Goal: Task Accomplishment & Management: Complete application form

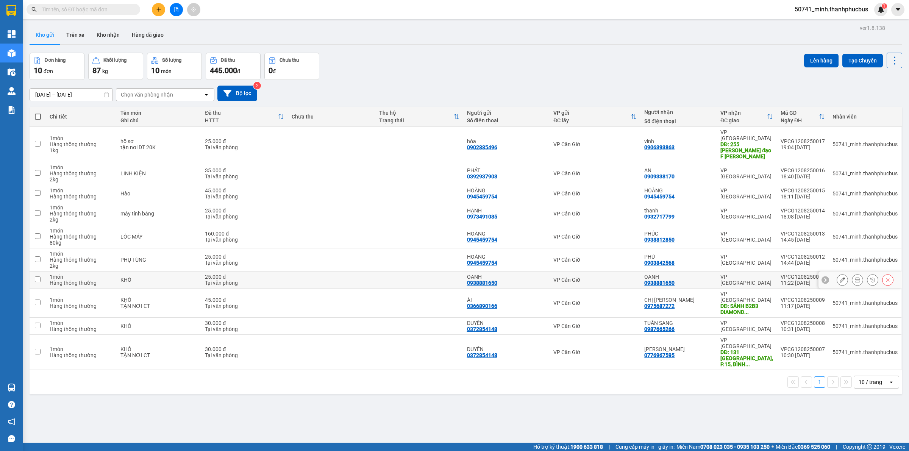
click at [39, 277] on input "checkbox" at bounding box center [38, 280] width 6 height 6
checkbox input "true"
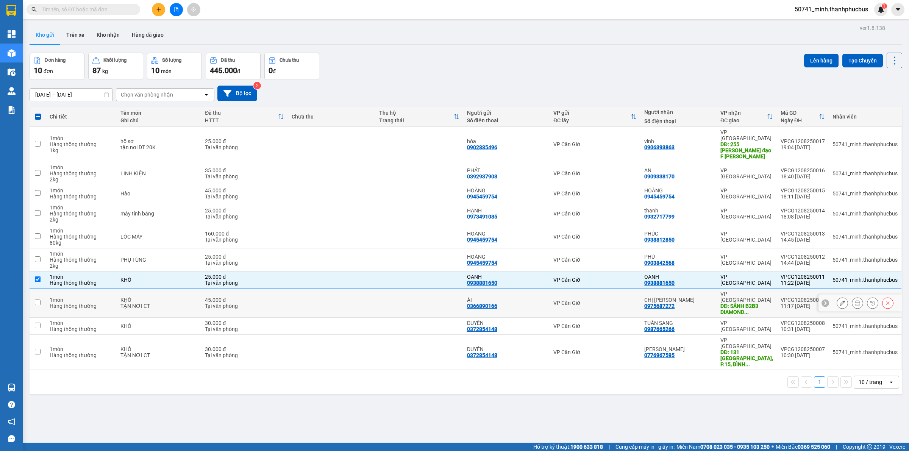
click at [39, 300] on input "checkbox" at bounding box center [38, 303] width 6 height 6
checkbox input "true"
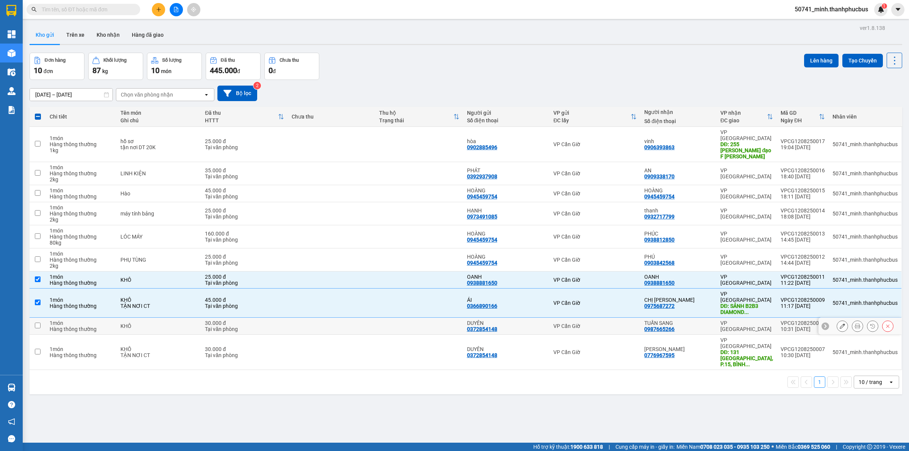
drag, startPoint x: 36, startPoint y: 307, endPoint x: 38, endPoint y: 330, distance: 22.4
click at [37, 323] on input "checkbox" at bounding box center [38, 326] width 6 height 6
checkbox input "true"
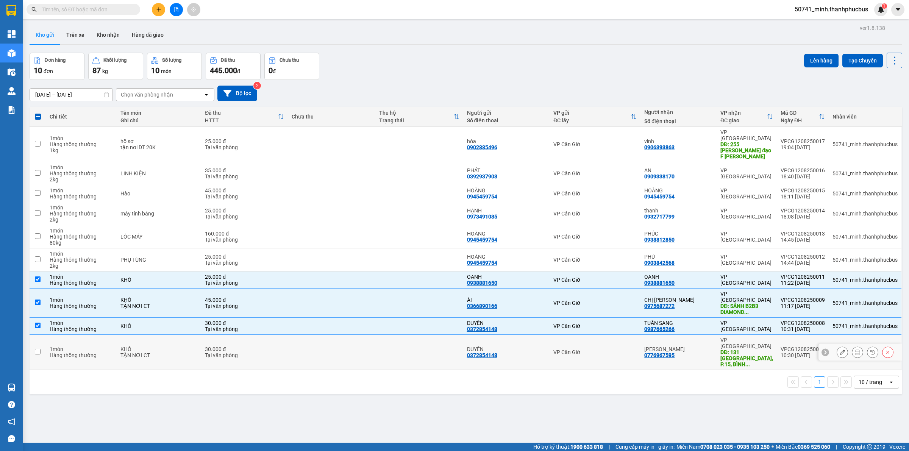
click at [38, 349] on input "checkbox" at bounding box center [38, 352] width 6 height 6
checkbox input "true"
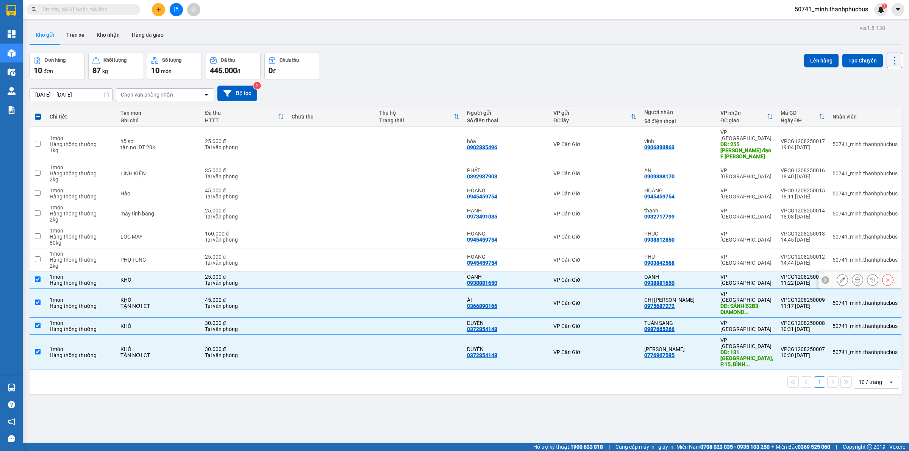
drag, startPoint x: 37, startPoint y: 266, endPoint x: 35, endPoint y: 284, distance: 17.9
click at [37, 277] on input "checkbox" at bounding box center [38, 280] width 6 height 6
checkbox input "false"
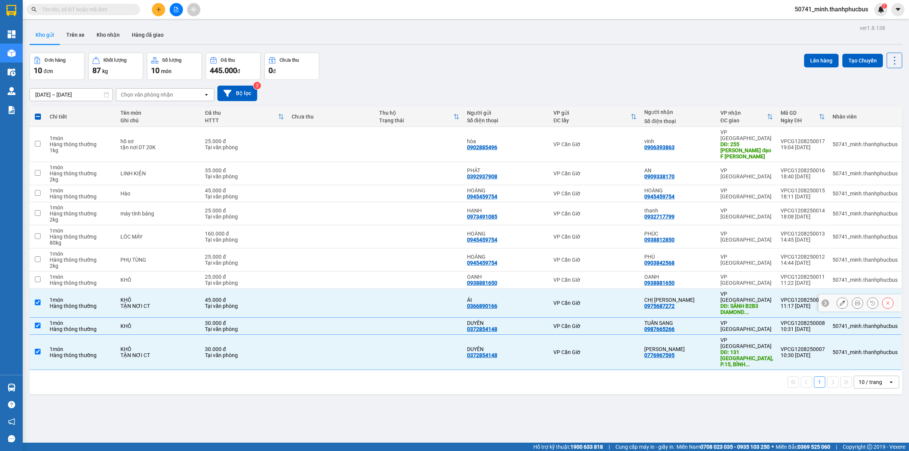
drag, startPoint x: 35, startPoint y: 287, endPoint x: 42, endPoint y: 299, distance: 13.6
click at [35, 300] on input "checkbox" at bounding box center [38, 303] width 6 height 6
checkbox input "false"
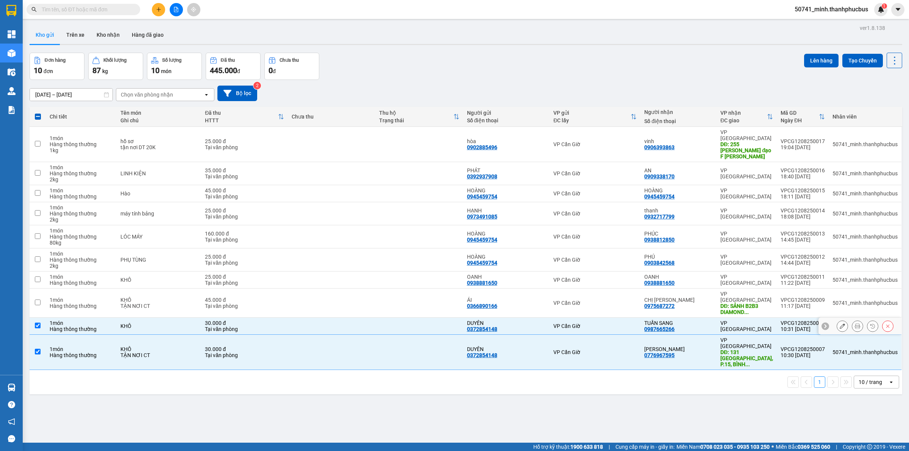
drag, startPoint x: 41, startPoint y: 305, endPoint x: 42, endPoint y: 314, distance: 8.8
click at [41, 318] on td at bounding box center [38, 326] width 16 height 17
checkbox input "false"
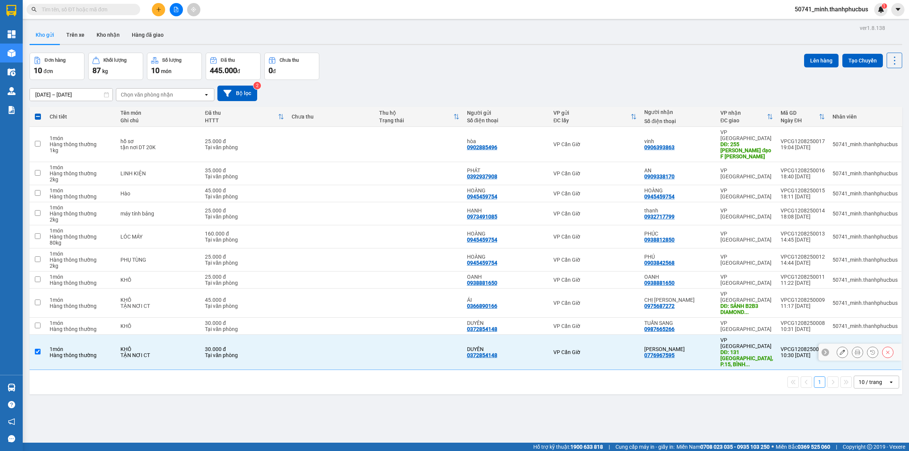
drag, startPoint x: 39, startPoint y: 331, endPoint x: 38, endPoint y: 269, distance: 62.5
click at [38, 335] on td at bounding box center [38, 352] width 16 height 35
checkbox input "false"
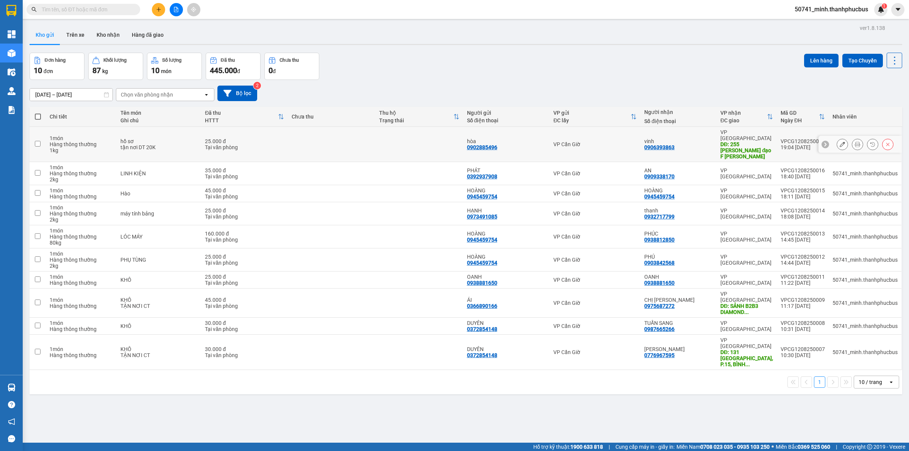
click at [38, 141] on input "checkbox" at bounding box center [38, 144] width 6 height 6
checkbox input "true"
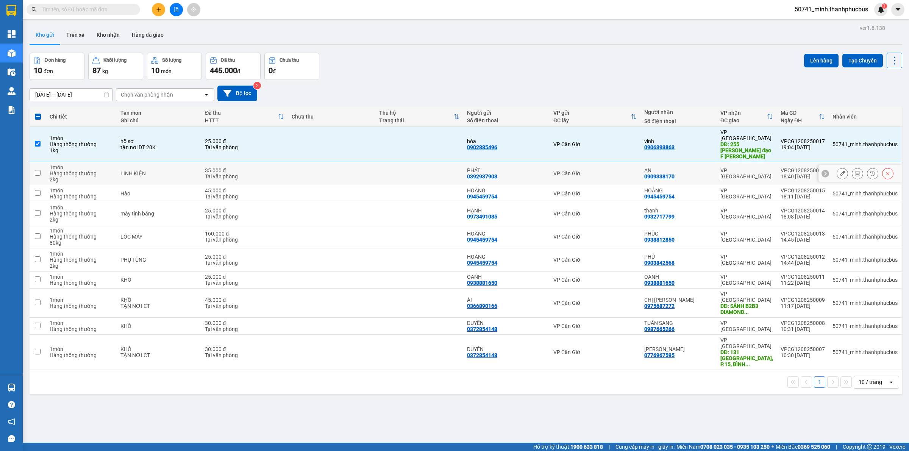
click at [37, 170] on input "checkbox" at bounding box center [38, 173] width 6 height 6
checkbox input "true"
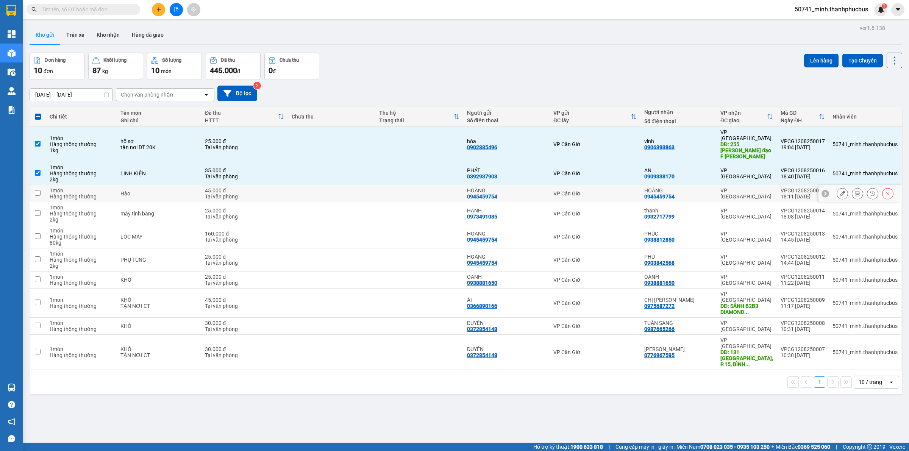
click at [39, 190] on input "checkbox" at bounding box center [38, 193] width 6 height 6
checkbox input "true"
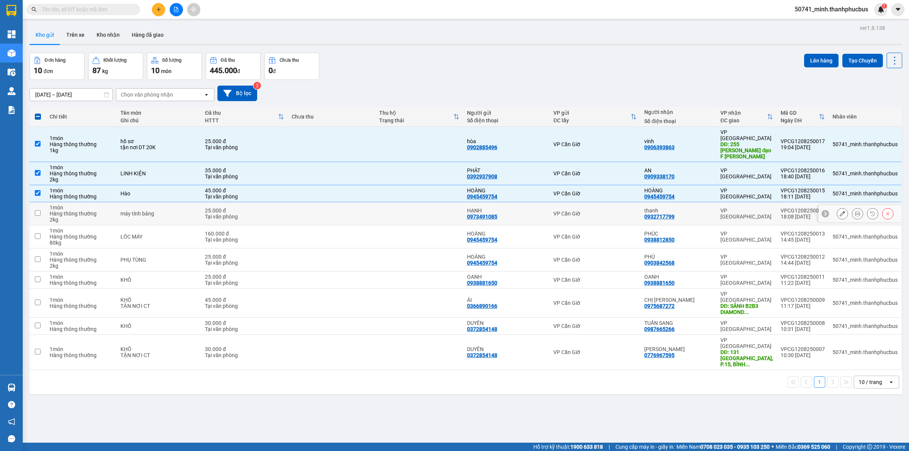
drag, startPoint x: 36, startPoint y: 198, endPoint x: 37, endPoint y: 207, distance: 9.5
click at [37, 202] on td at bounding box center [38, 213] width 16 height 23
checkbox input "true"
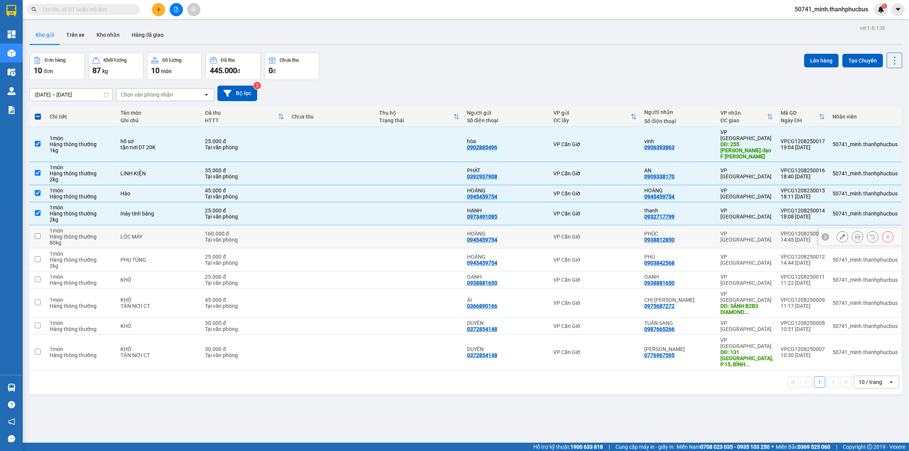
click at [41, 225] on td at bounding box center [38, 236] width 16 height 23
checkbox input "true"
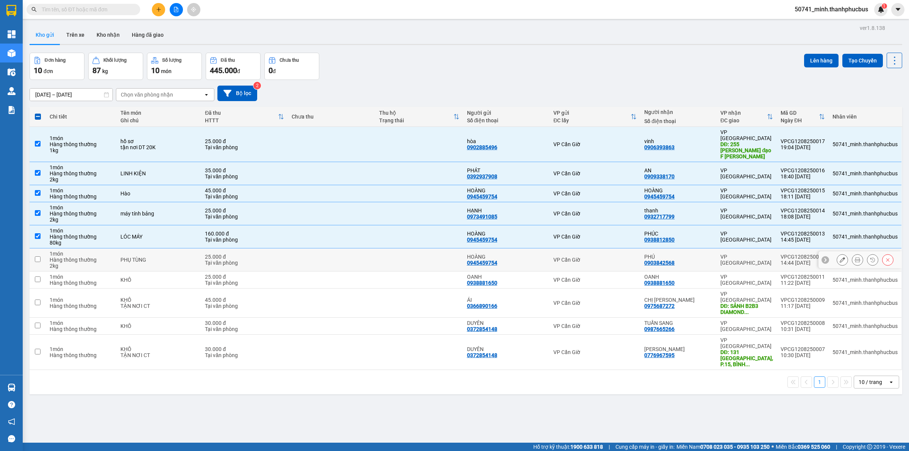
click at [39, 256] on input "checkbox" at bounding box center [38, 259] width 6 height 6
checkbox input "true"
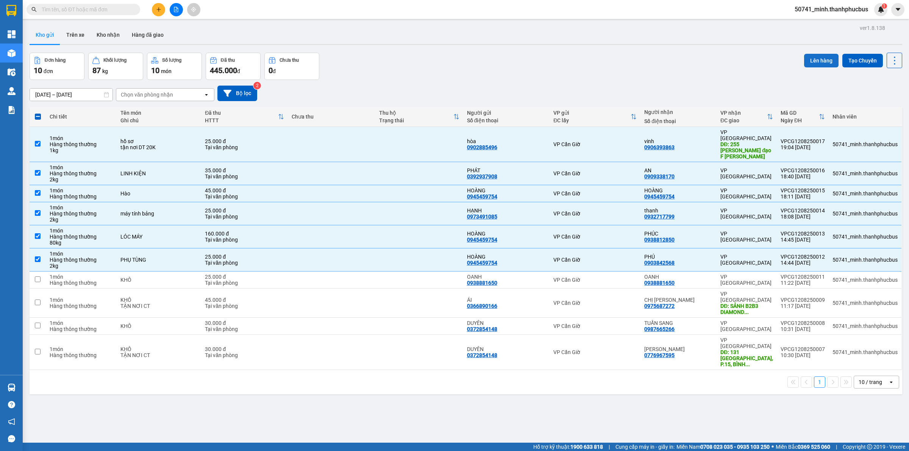
click at [813, 59] on button "Lên hàng" at bounding box center [821, 61] width 34 height 14
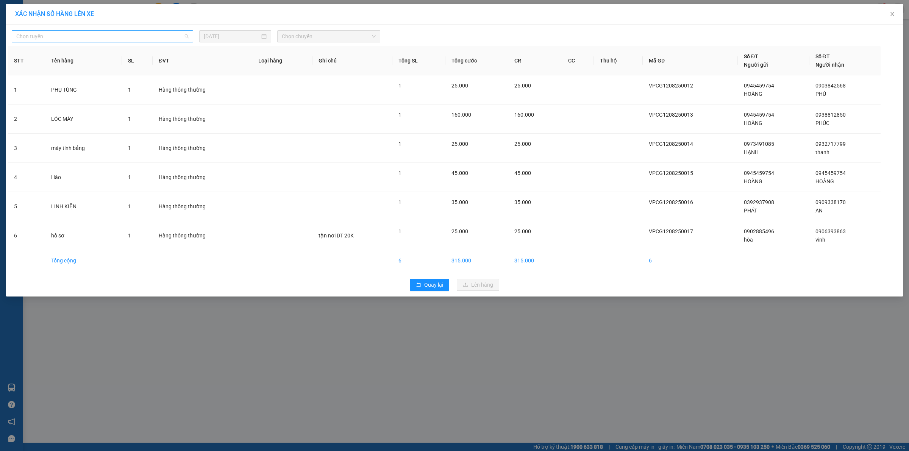
click at [134, 33] on span "Chọn tuyến" at bounding box center [102, 36] width 172 height 11
click at [47, 63] on div "Cần Giờ - [GEOGRAPHIC_DATA]" at bounding box center [102, 63] width 172 height 8
click at [314, 42] on input "search" at bounding box center [326, 36] width 89 height 11
click at [289, 62] on div "05:00" at bounding box center [311, 63] width 59 height 8
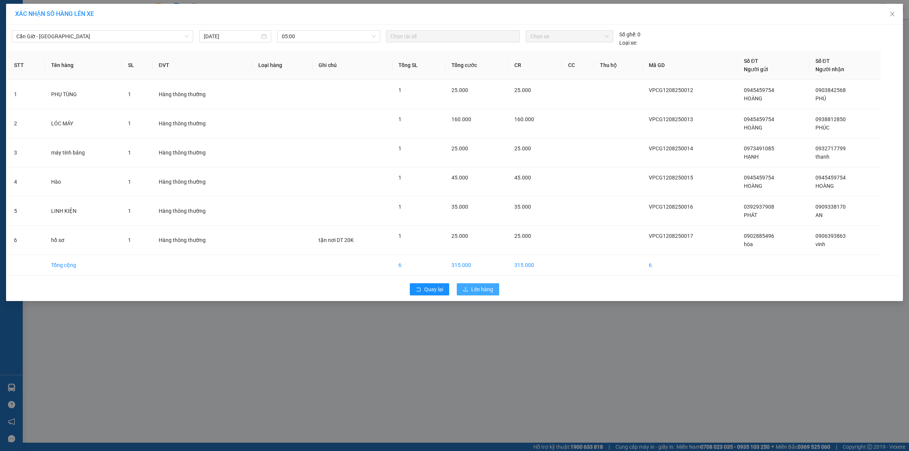
click at [475, 289] on span "Lên hàng" at bounding box center [482, 289] width 22 height 8
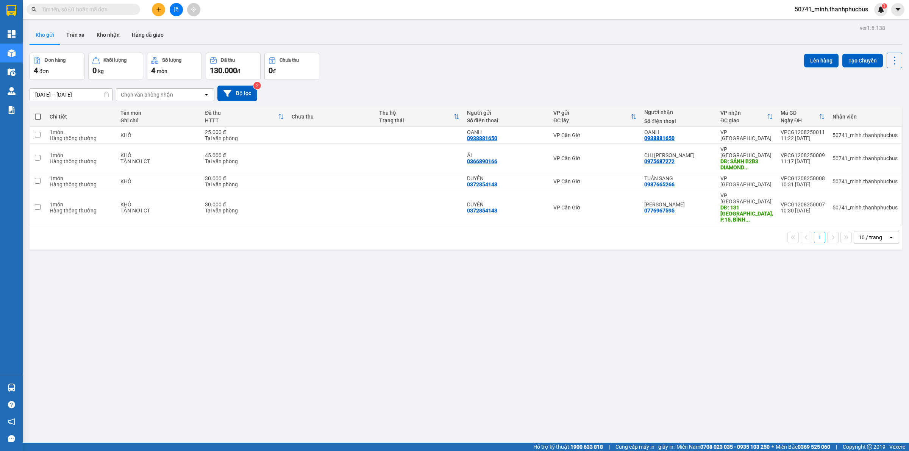
click at [40, 117] on span at bounding box center [38, 117] width 6 height 6
click at [38, 113] on input "checkbox" at bounding box center [38, 113] width 0 height 0
checkbox input "true"
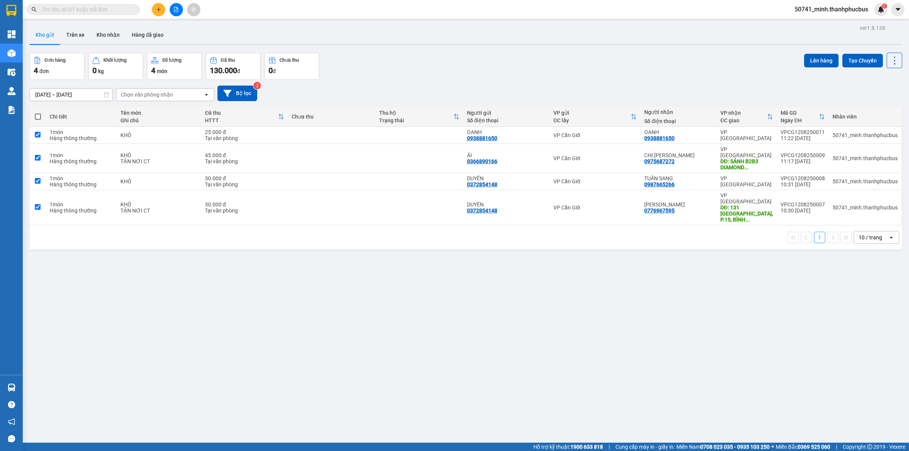
checkbox input "true"
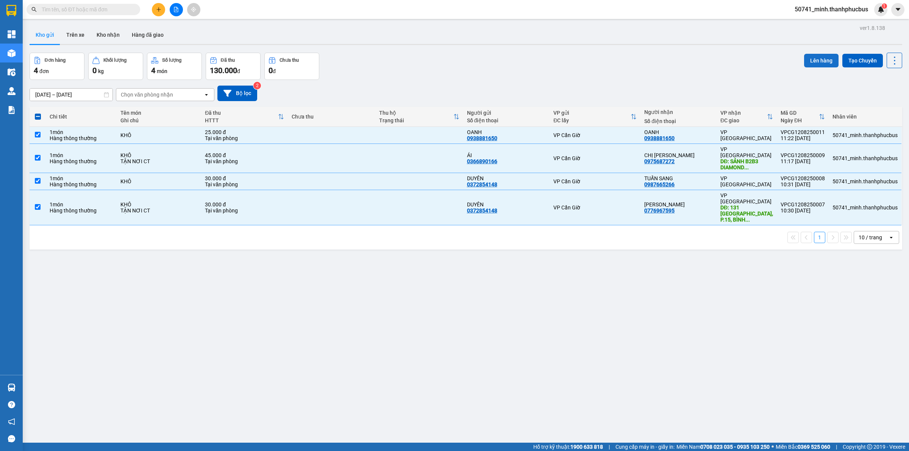
click at [817, 58] on button "Lên hàng" at bounding box center [821, 61] width 34 height 14
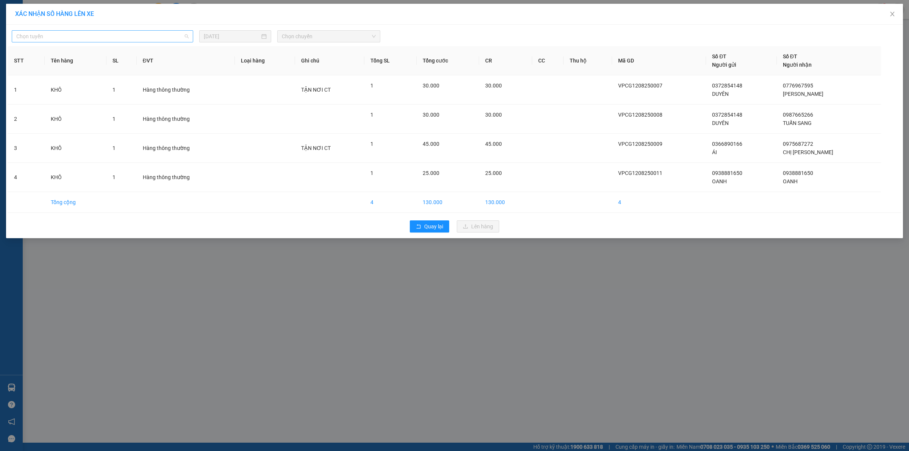
click at [101, 37] on span "Chọn tuyến" at bounding box center [102, 36] width 172 height 11
click at [50, 61] on div "Cần Giờ - [GEOGRAPHIC_DATA]" at bounding box center [102, 63] width 172 height 8
click at [239, 39] on input "[DATE]" at bounding box center [232, 36] width 56 height 8
click at [239, 102] on div "12" at bounding box center [237, 103] width 9 height 9
type input "[DATE]"
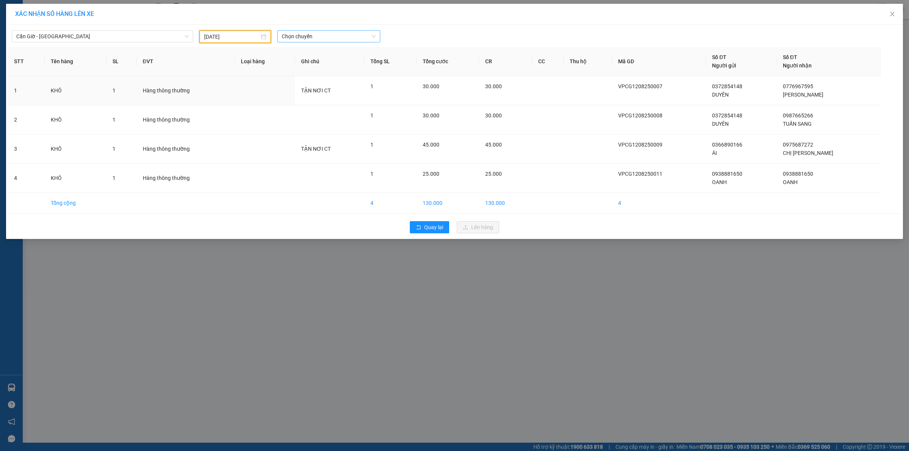
click at [315, 39] on span "Chọn chuyến" at bounding box center [329, 36] width 94 height 11
click at [289, 100] on div "12:00" at bounding box center [311, 100] width 59 height 8
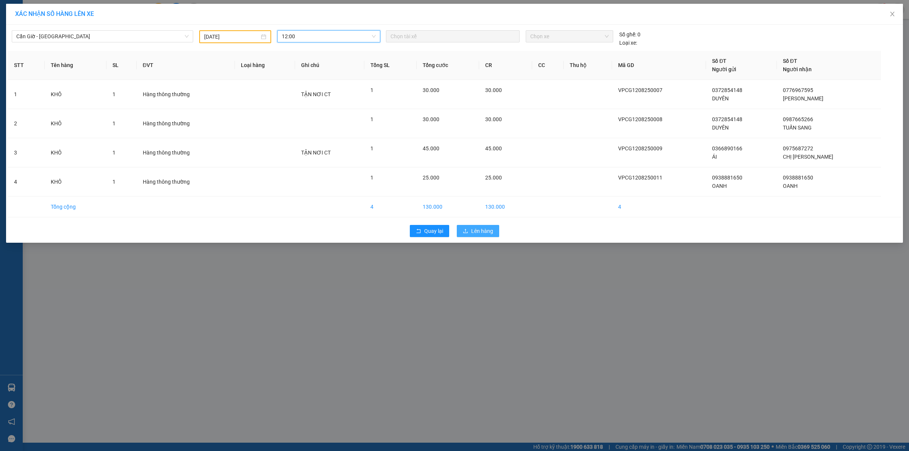
click at [479, 233] on span "Lên hàng" at bounding box center [482, 231] width 22 height 8
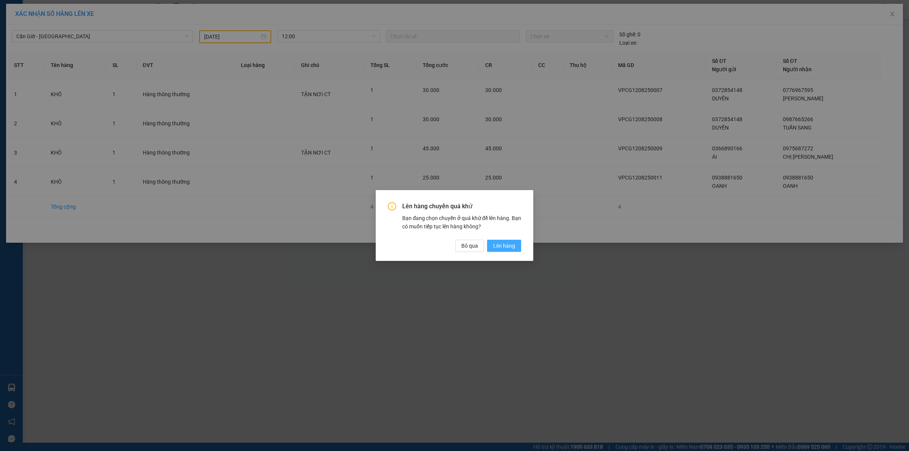
click at [500, 244] on span "Lên hàng" at bounding box center [504, 246] width 22 height 8
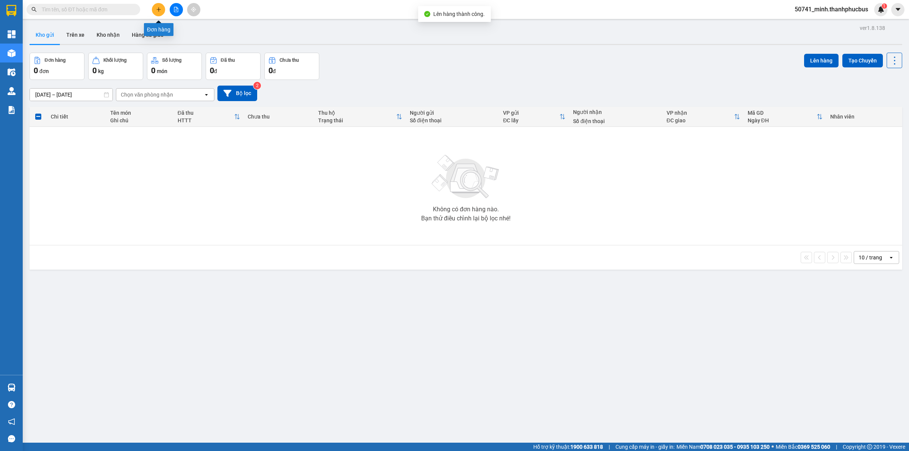
click at [156, 13] on button at bounding box center [158, 9] width 13 height 13
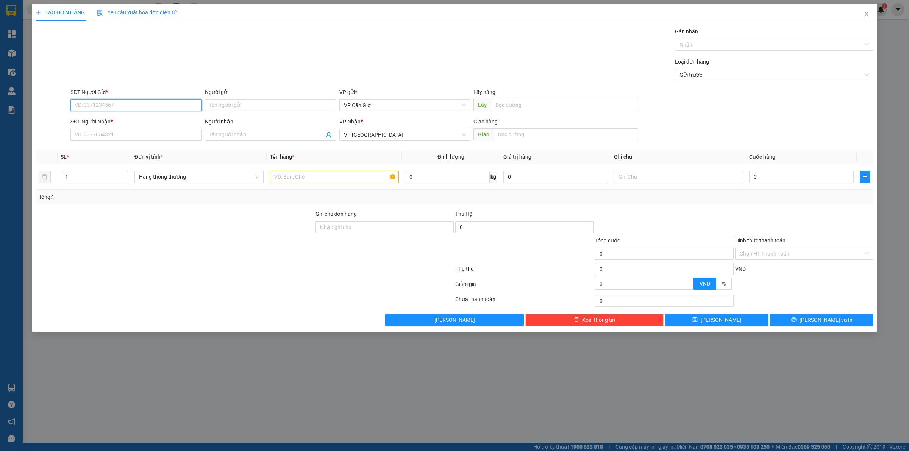
click at [100, 107] on input "SĐT Người Gửi *" at bounding box center [135, 105] width 131 height 12
click at [86, 114] on div "0772692119 0772692119 - THANH LỊCH" at bounding box center [135, 120] width 131 height 15
click at [118, 105] on input "0772692" at bounding box center [135, 105] width 131 height 12
click at [128, 122] on div "0772692119 - THANH LỊCH" at bounding box center [136, 121] width 122 height 8
type input "0772692119"
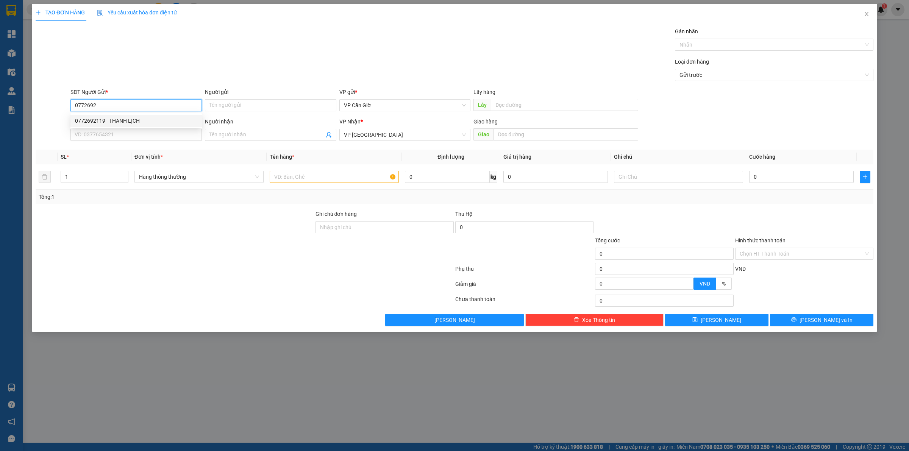
type input "THANH LỊCH"
type input "45.000"
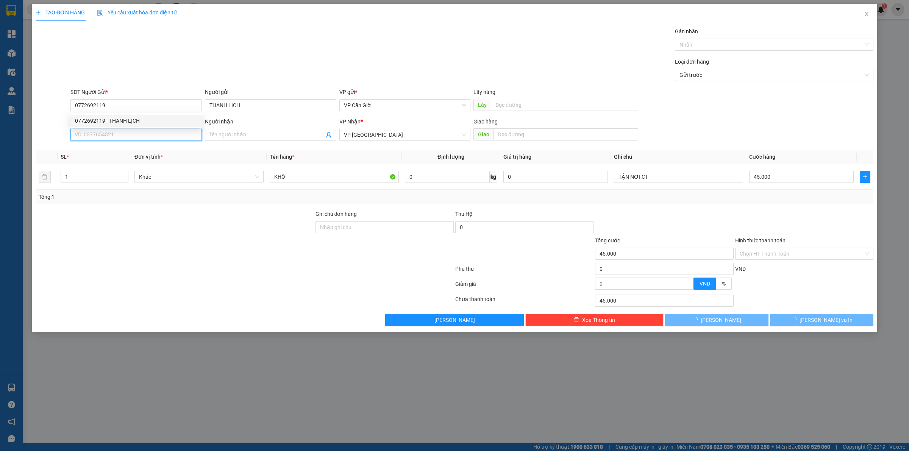
click at [123, 129] on input "SĐT Người Nhận *" at bounding box center [135, 135] width 131 height 12
type input "0903393283"
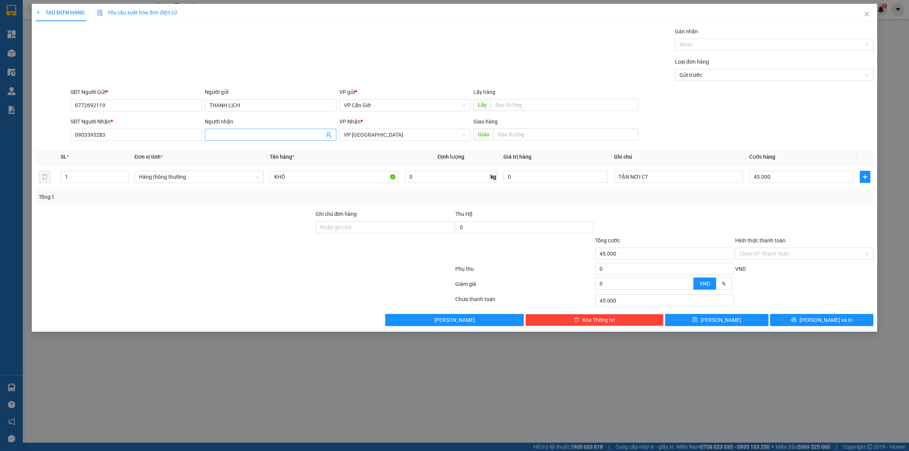
click at [228, 138] on input "Người nhận" at bounding box center [266, 135] width 115 height 8
type input "C NHÂN"
click at [518, 130] on input "text" at bounding box center [566, 134] width 145 height 12
type input "127/33 MAI XUÂN THƯỞNG, P4, Q6"
click at [791, 181] on input "45.000" at bounding box center [801, 177] width 105 height 12
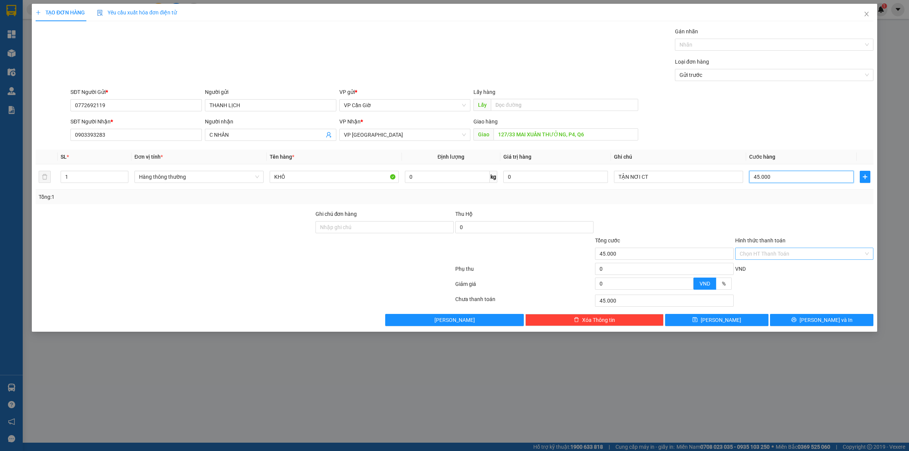
type input "3"
type input "35"
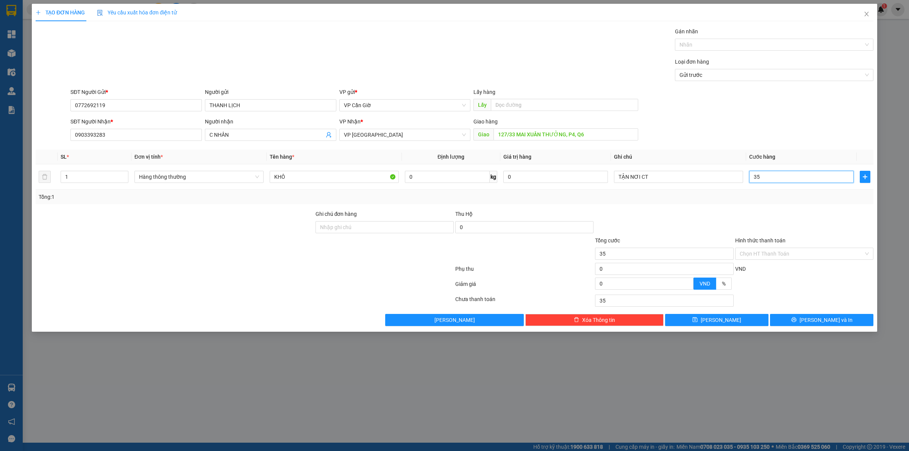
type input "35"
type input "35.000"
click at [707, 224] on div at bounding box center [664, 223] width 140 height 27
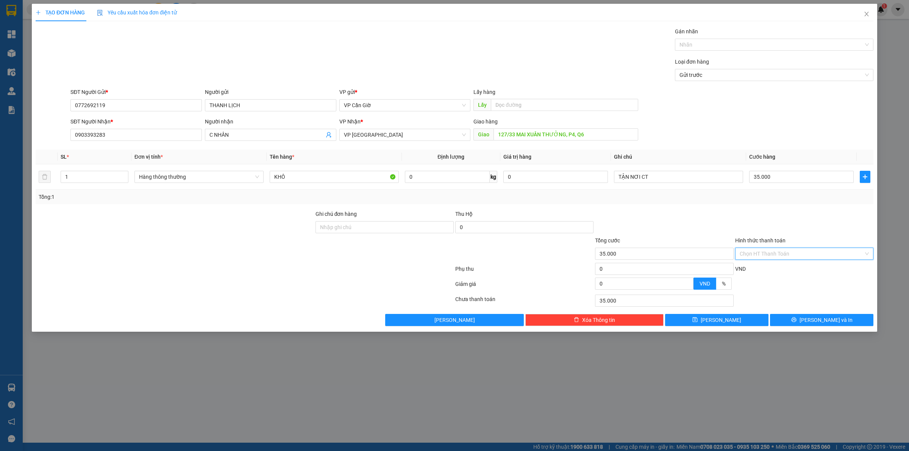
click at [766, 252] on input "Hình thức thanh toán" at bounding box center [802, 253] width 124 height 11
drag, startPoint x: 755, startPoint y: 268, endPoint x: 785, endPoint y: 303, distance: 45.7
click at [756, 270] on div "Tại văn phòng" at bounding box center [804, 270] width 129 height 8
type input "0"
click at [796, 318] on button "[PERSON_NAME] và In" at bounding box center [821, 320] width 103 height 12
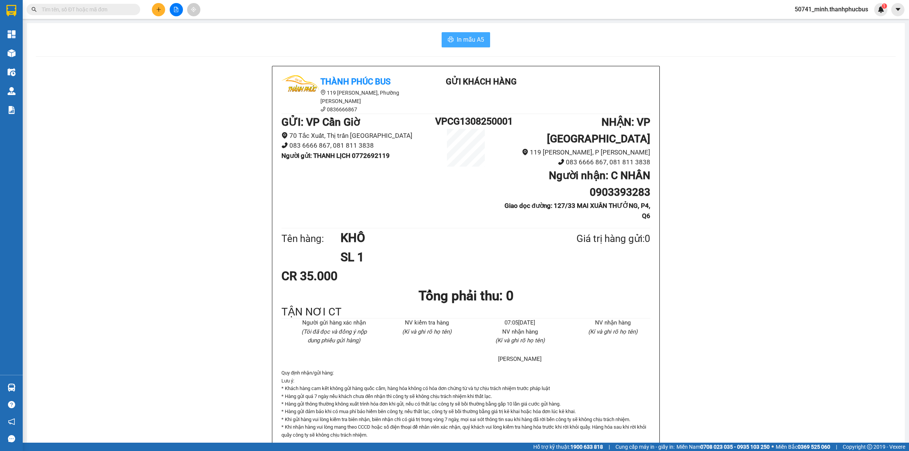
click at [462, 37] on span "In mẫu A5" at bounding box center [470, 39] width 27 height 9
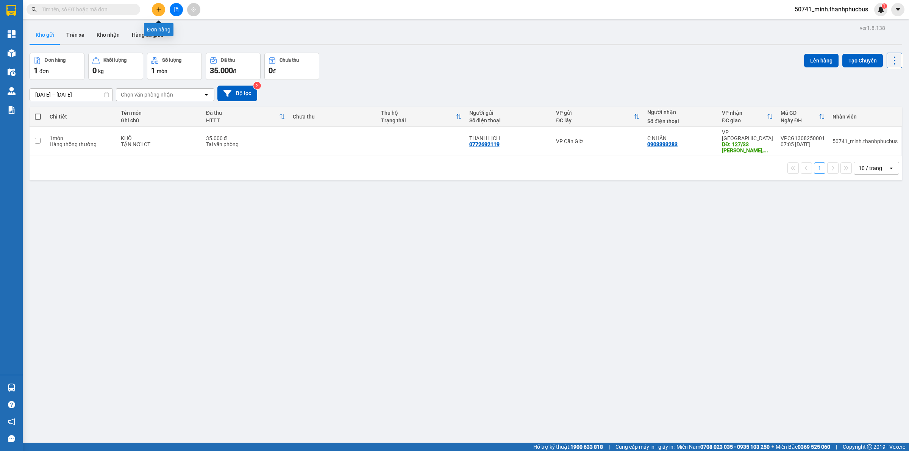
click at [162, 13] on button at bounding box center [158, 9] width 13 height 13
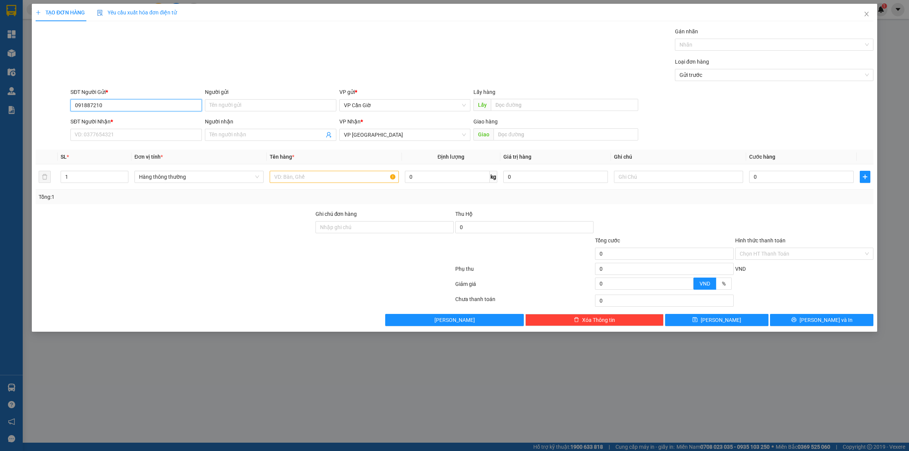
type input "0918872105"
drag, startPoint x: 116, startPoint y: 122, endPoint x: 117, endPoint y: 139, distance: 17.5
click at [116, 123] on div "0918872105 - NĂM ỐM" at bounding box center [136, 121] width 122 height 8
type input "NĂM ỐM"
type input "25.000"
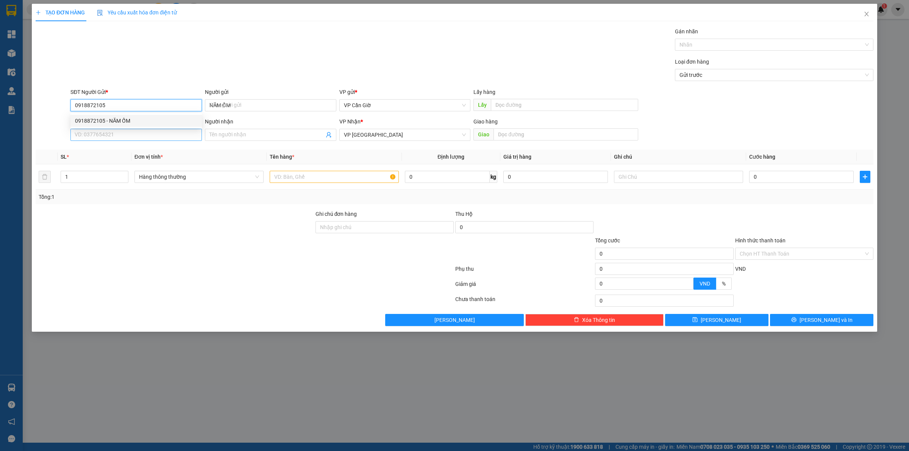
type input "25.000"
type input "0918872105"
click at [117, 138] on input "SĐT Người Nhận *" at bounding box center [135, 135] width 131 height 12
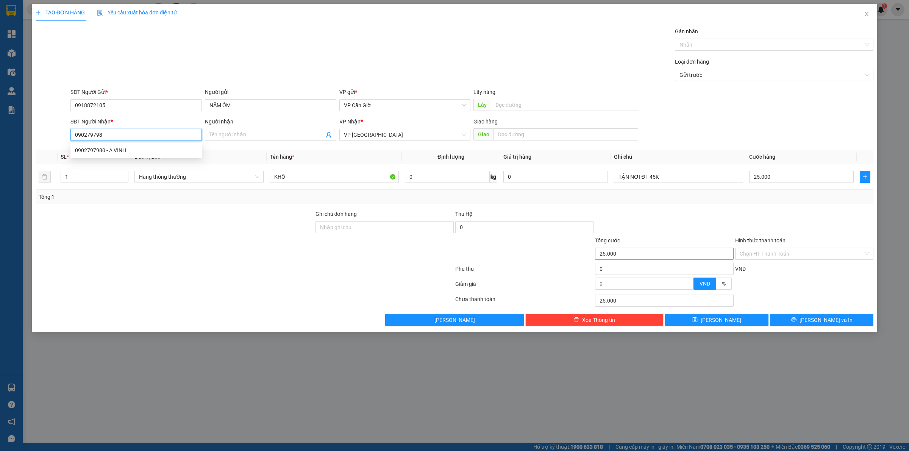
type input "0902797980"
click at [94, 150] on div "0902797980 - A VINH" at bounding box center [136, 150] width 122 height 8
type input "A VINH"
type input "[STREET_ADDRESS]"
type input "65.000"
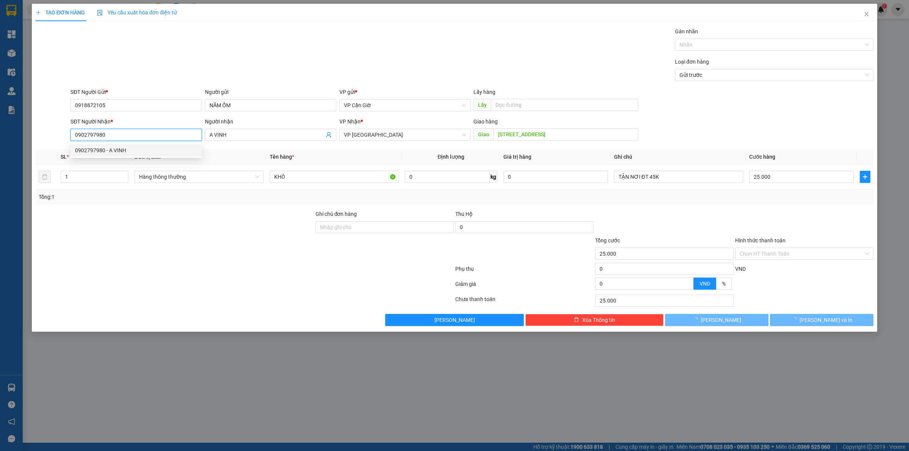
type input "65.000"
type input "0902797980"
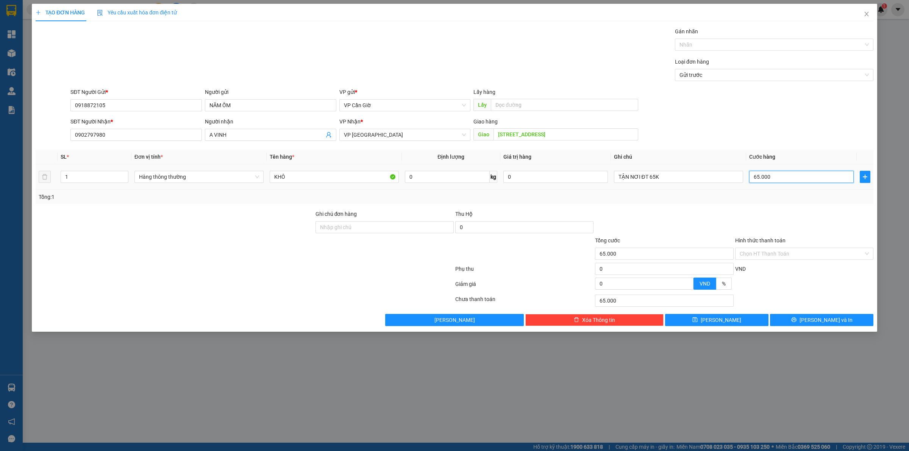
click at [783, 179] on input "65.000" at bounding box center [801, 177] width 105 height 12
type input "3"
type input "35"
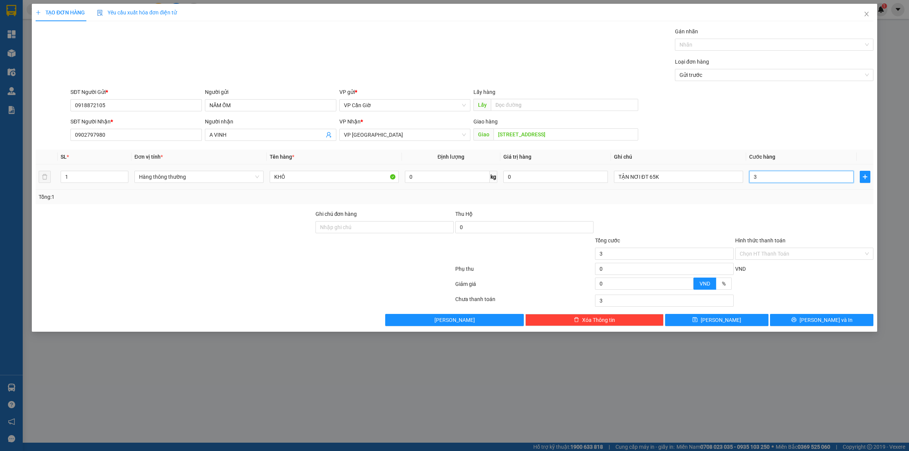
type input "35"
type input "35.000"
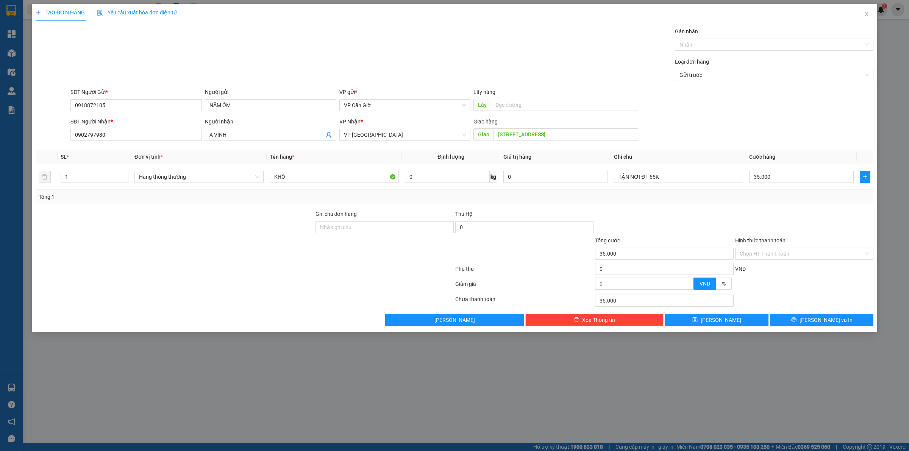
click at [740, 205] on div "Transit Pickup Surcharge Ids Transit Deliver Surcharge Ids Transit Deliver Surc…" at bounding box center [455, 176] width 838 height 299
click at [778, 254] on input "Hình thức thanh toán" at bounding box center [802, 253] width 124 height 11
click at [776, 271] on div "Tại văn phòng" at bounding box center [804, 270] width 129 height 8
type input "0"
click at [801, 320] on button "[PERSON_NAME] và In" at bounding box center [821, 320] width 103 height 12
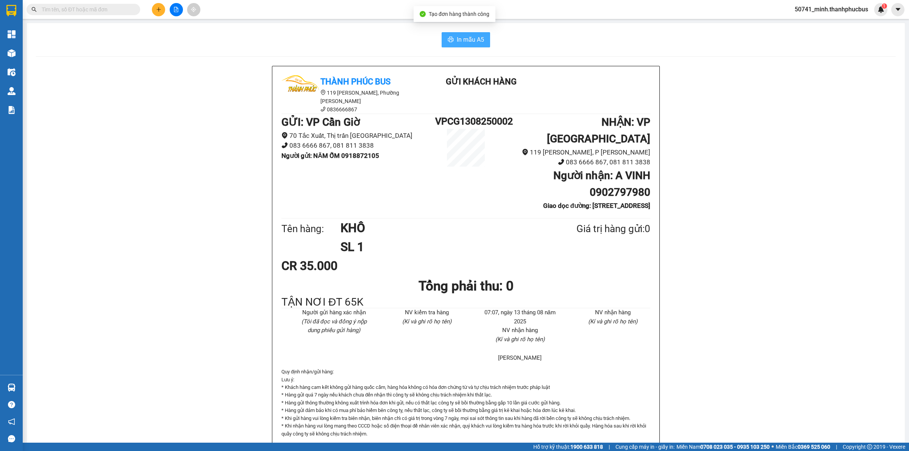
click at [460, 44] on span "In mẫu A5" at bounding box center [470, 39] width 27 height 9
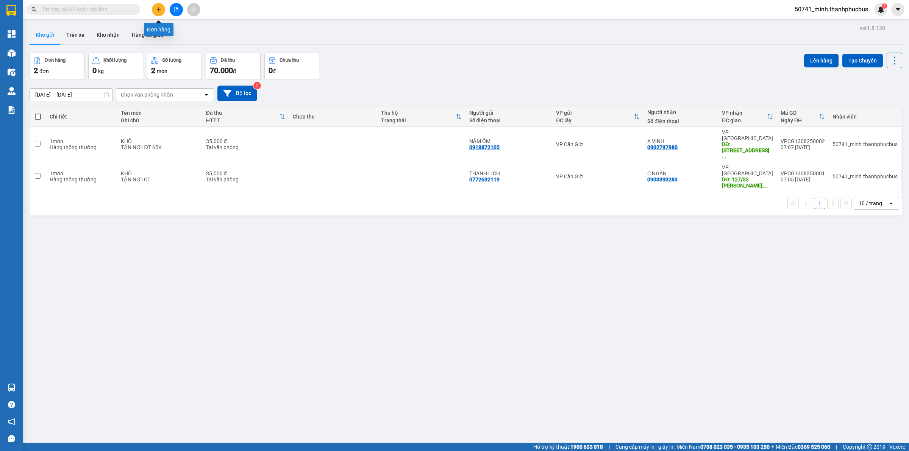
click at [156, 11] on icon "plus" at bounding box center [158, 9] width 5 height 5
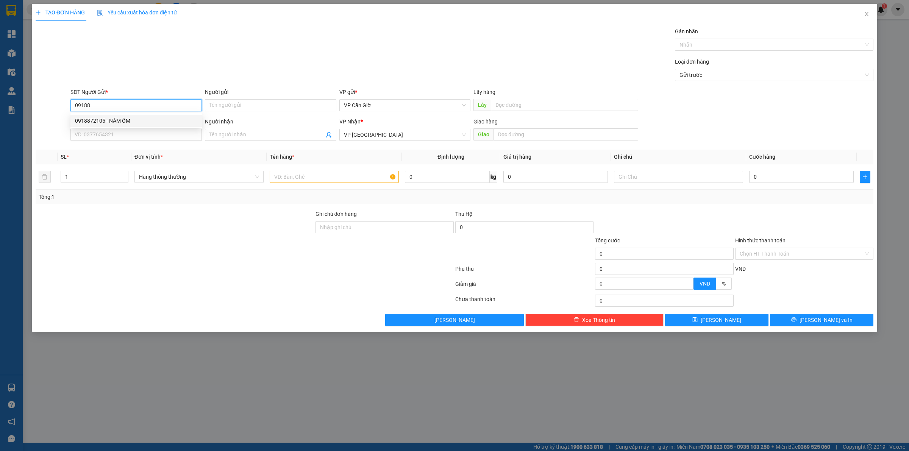
click at [93, 123] on div "0918872105 - NĂM ỐM" at bounding box center [136, 121] width 122 height 8
type input "0918872105"
type input "NĂM ỐM"
type input "35.000"
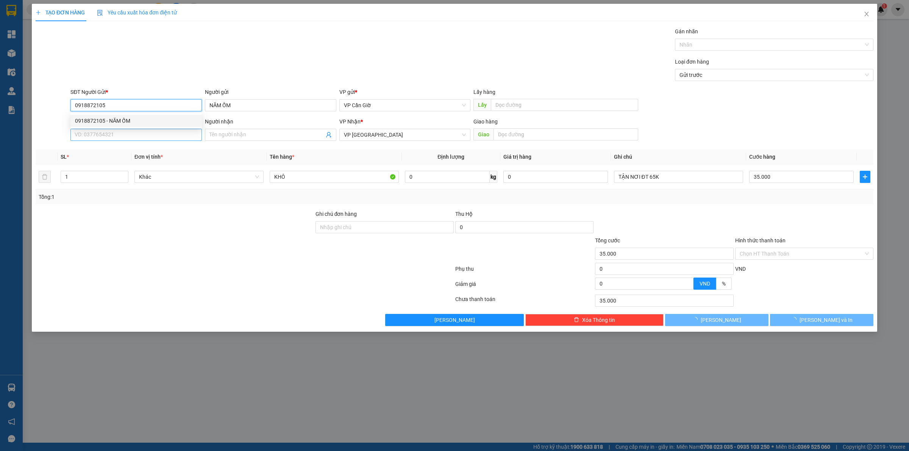
type input "0918872105"
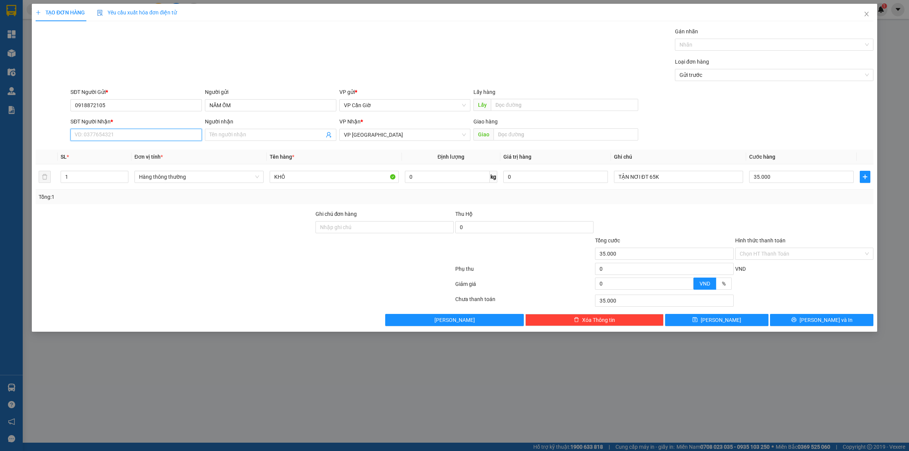
click at [92, 131] on input "SĐT Người Nhận *" at bounding box center [135, 135] width 131 height 12
type input "0909322948"
click at [126, 154] on div "0909322948 - THU OANH" at bounding box center [136, 150] width 122 height 8
type input "THU OANH"
type input "20.000"
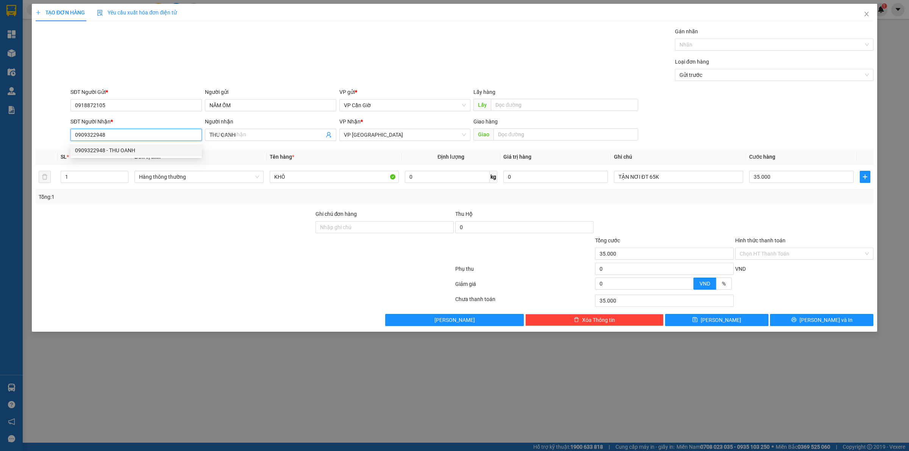
type input "20.000"
type input "0909322948"
click at [783, 177] on input "20.000" at bounding box center [801, 177] width 105 height 12
type input "3"
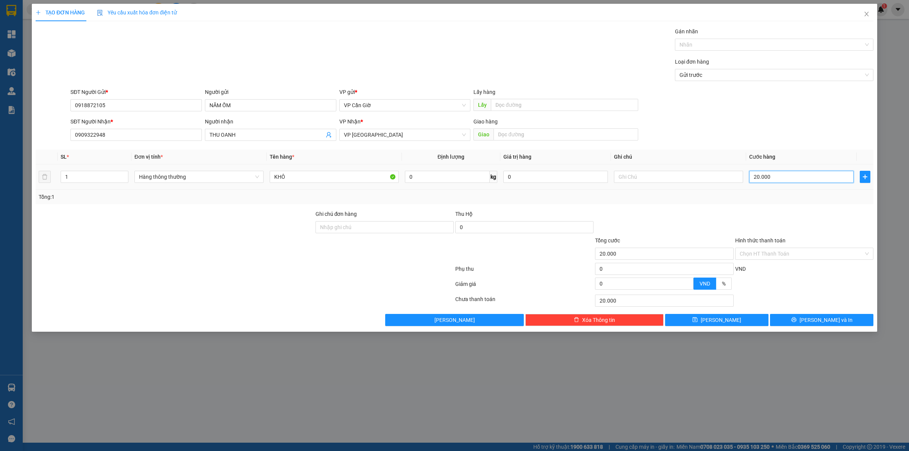
type input "3"
type input "35"
type input "35.000"
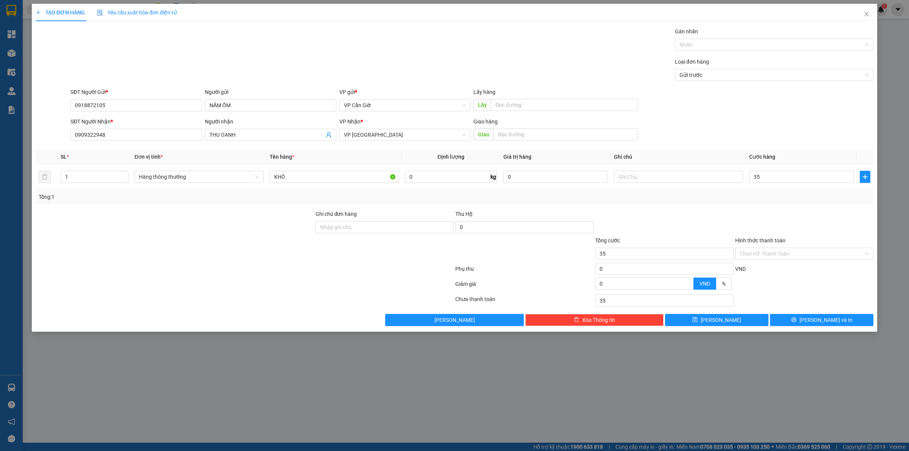
type input "35.000"
click at [771, 211] on div at bounding box center [805, 223] width 140 height 27
click at [791, 256] on input "Hình thức thanh toán" at bounding box center [802, 253] width 124 height 11
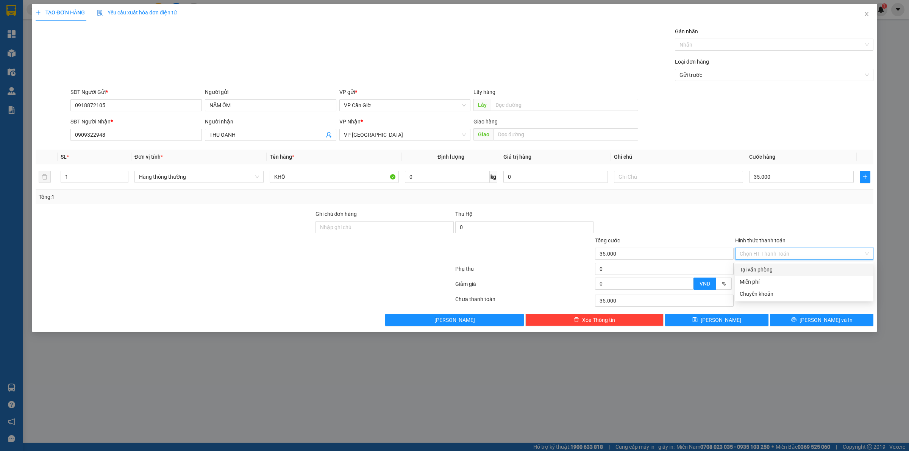
click at [778, 272] on div "Tại văn phòng" at bounding box center [804, 270] width 129 height 8
type input "0"
click at [791, 321] on button "[PERSON_NAME] và In" at bounding box center [821, 320] width 103 height 12
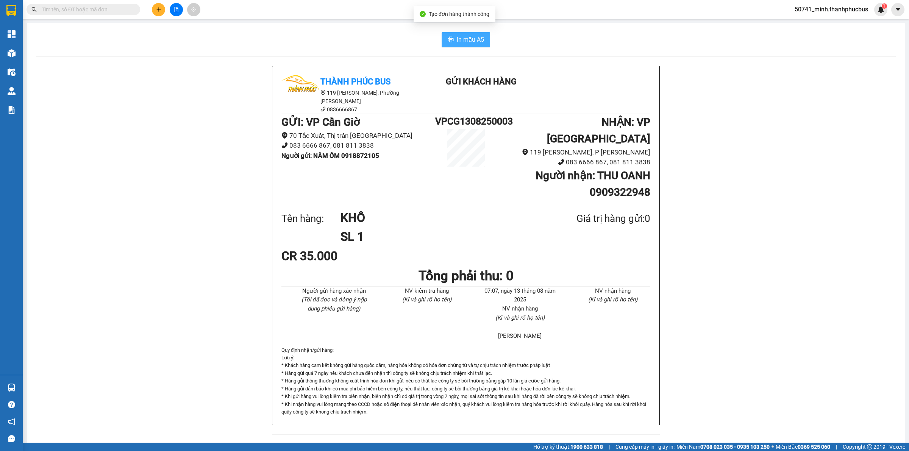
click at [459, 44] on span "In mẫu A5" at bounding box center [470, 39] width 27 height 9
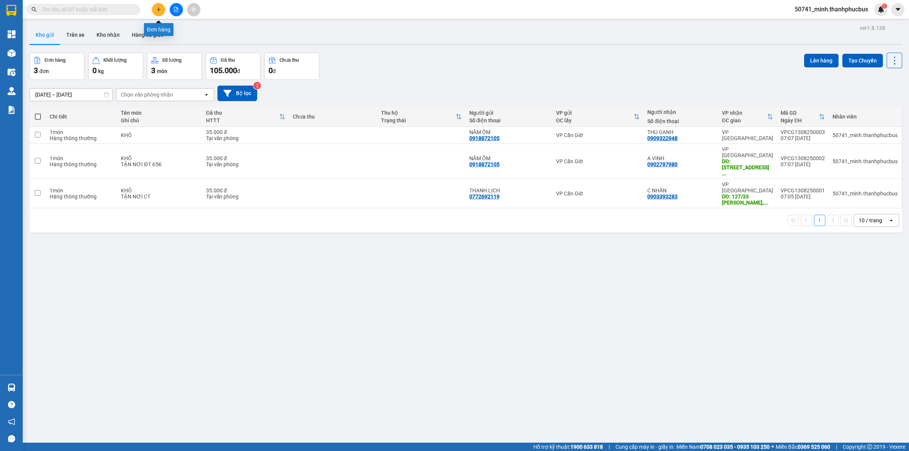
click at [161, 13] on button at bounding box center [158, 9] width 13 height 13
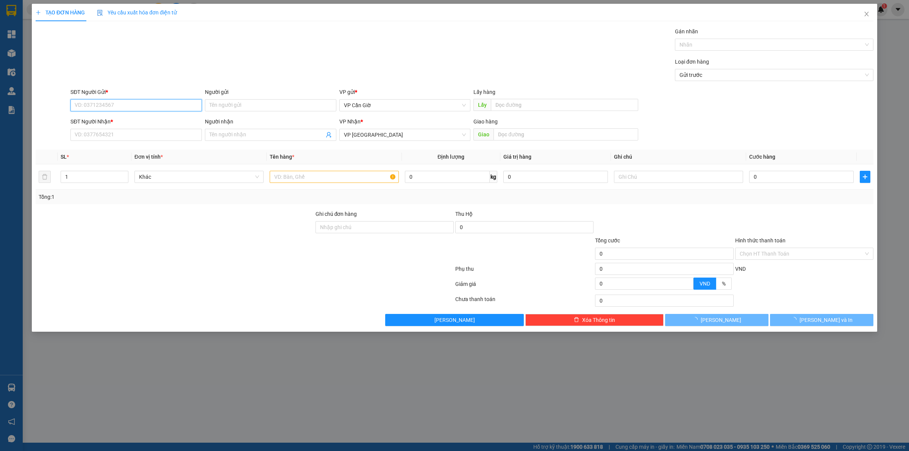
click at [121, 105] on input "SĐT Người Gửi *" at bounding box center [135, 105] width 131 height 12
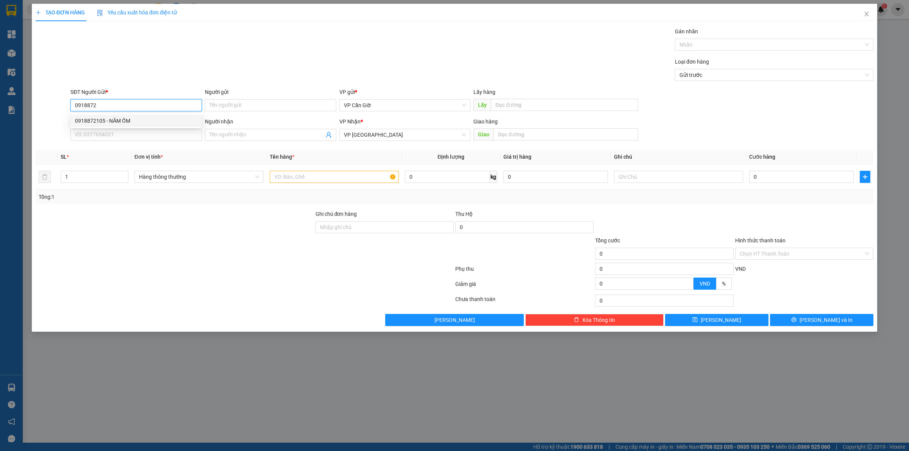
click at [88, 119] on div "0918872105 - NĂM ỐM" at bounding box center [136, 121] width 122 height 8
type input "0918872105"
type input "NĂM ỐM"
type input "35.000"
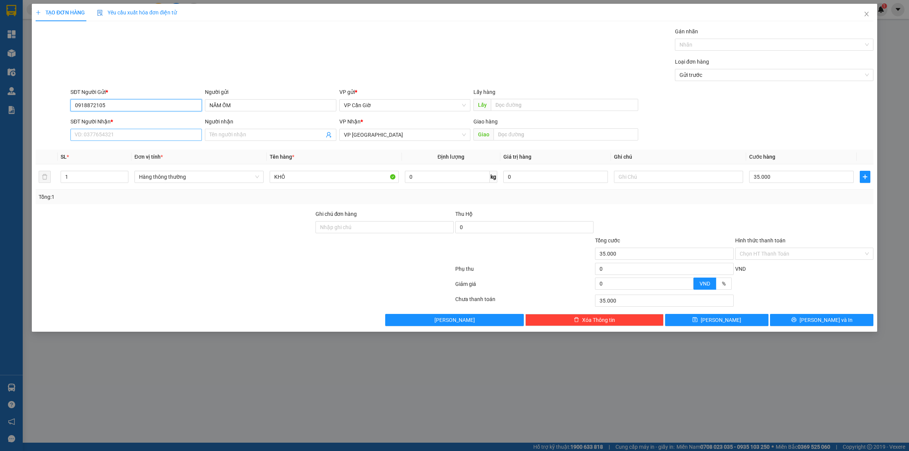
type input "0918872105"
click at [129, 136] on input "SĐT Người Nhận *" at bounding box center [135, 135] width 131 height 12
type input "0938854244"
click at [234, 134] on input "Người nhận" at bounding box center [266, 135] width 115 height 8
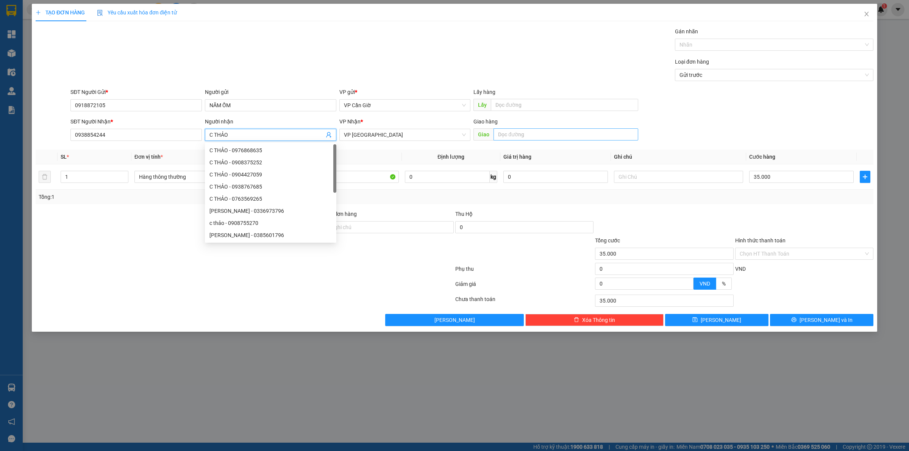
type input "C THẢO"
click at [513, 133] on input "text" at bounding box center [566, 134] width 145 height 12
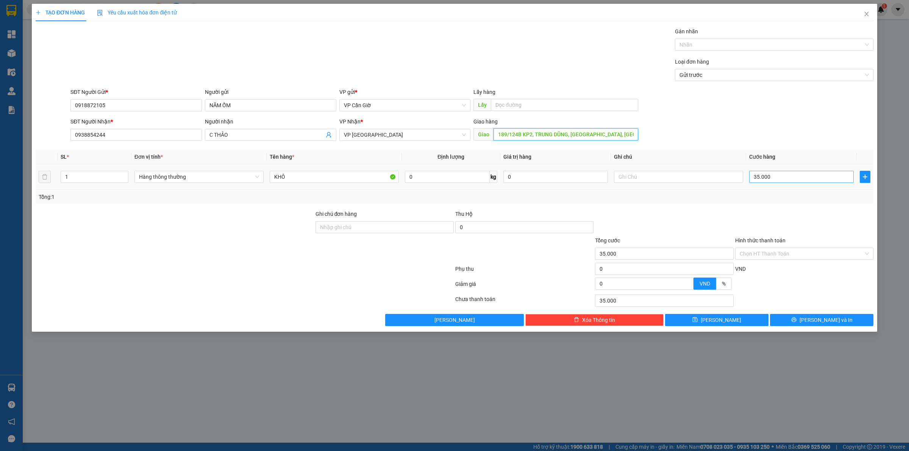
type input "189/124B KP2, TRUNG DŨNG, [GEOGRAPHIC_DATA], [GEOGRAPHIC_DATA]"
click at [775, 182] on input "35.000" at bounding box center [801, 177] width 105 height 12
type input "4"
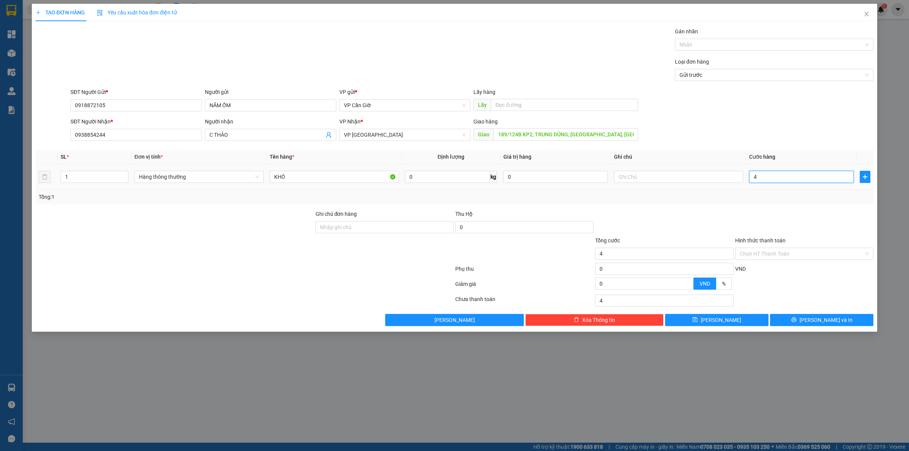
type input "45"
type input "45.000"
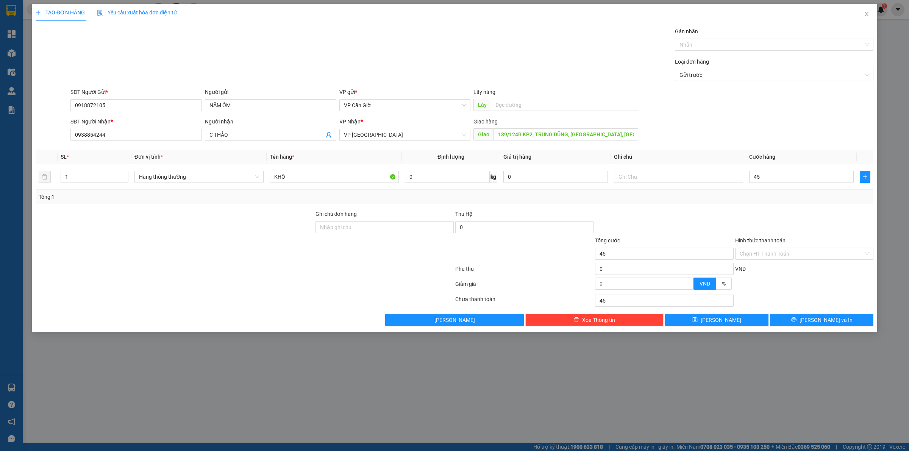
type input "45.000"
click at [754, 213] on div at bounding box center [805, 223] width 140 height 27
click at [641, 178] on input "text" at bounding box center [678, 177] width 129 height 12
type input "TẬN NƠI ĐT 188K"
click at [760, 252] on input "Hình thức thanh toán" at bounding box center [802, 253] width 124 height 11
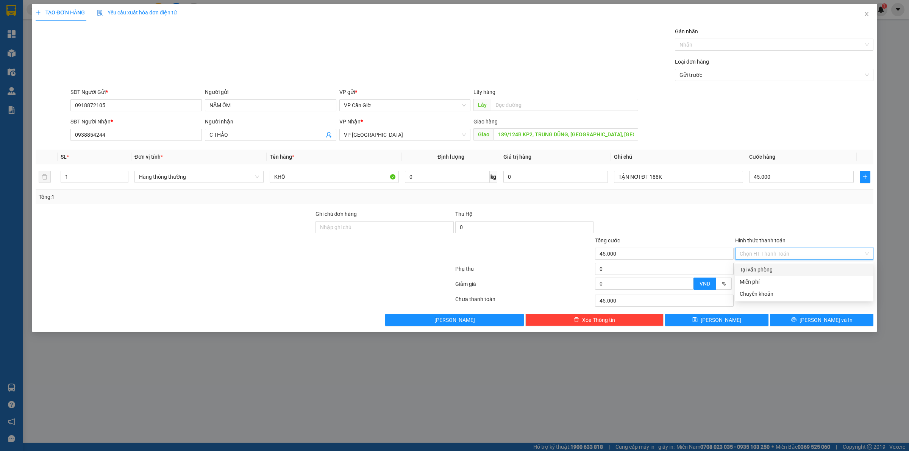
click at [750, 269] on div "Tại văn phòng" at bounding box center [804, 270] width 129 height 8
type input "0"
click at [813, 322] on button "[PERSON_NAME] và In" at bounding box center [821, 320] width 103 height 12
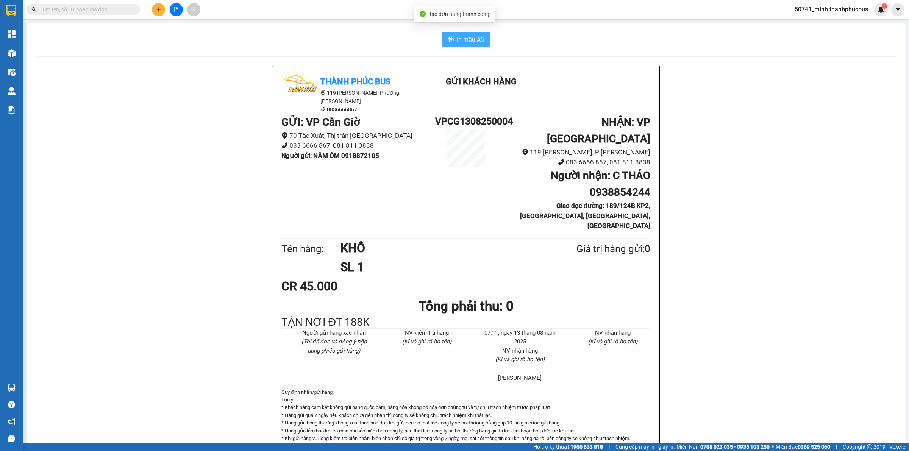
click at [465, 37] on span "In mẫu A5" at bounding box center [470, 39] width 27 height 9
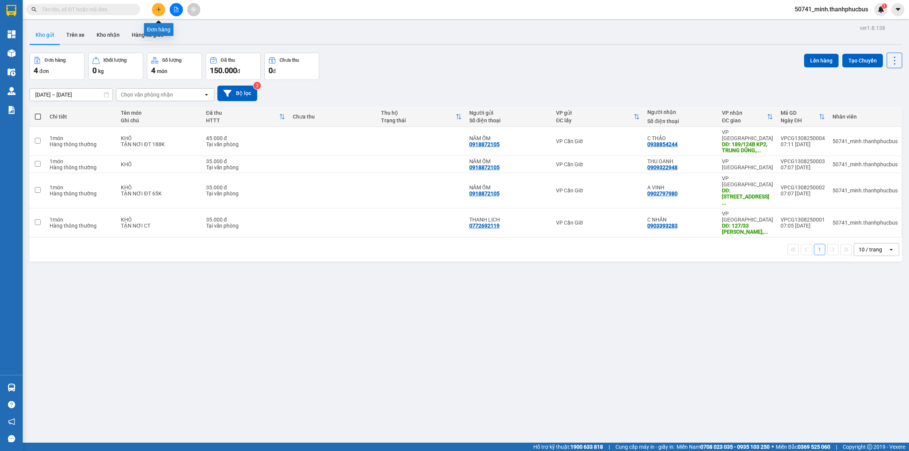
click at [158, 11] on icon "plus" at bounding box center [158, 9] width 5 height 5
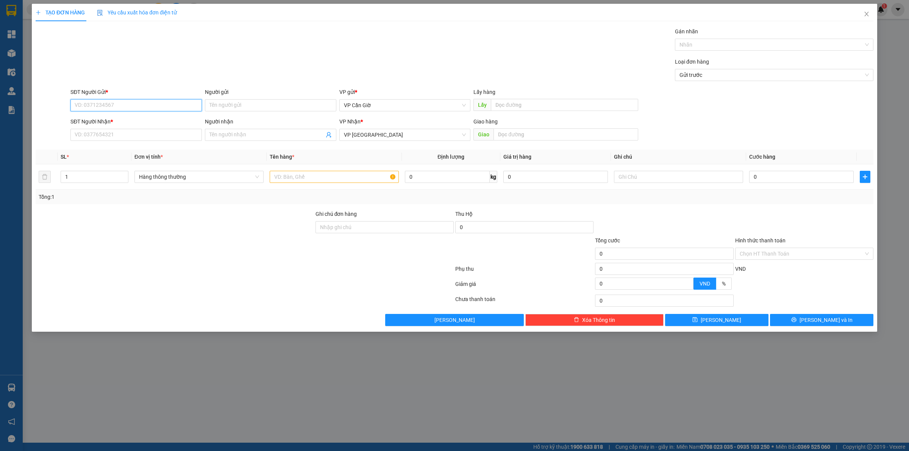
click at [105, 107] on input "SĐT Người Gửi *" at bounding box center [135, 105] width 131 height 12
click at [89, 133] on div "0342084574 - OANH" at bounding box center [136, 133] width 122 height 8
type input "0342084574"
type input "OANH"
type input "35.000"
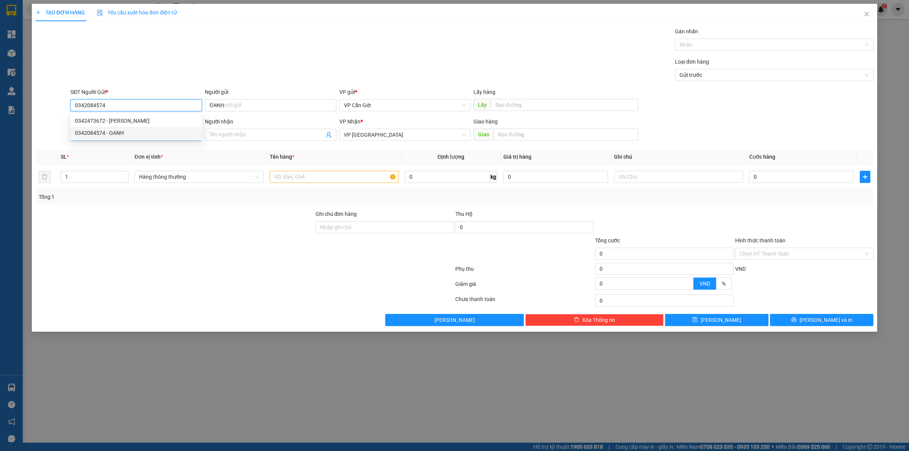
type input "35.000"
type input "0342084574"
click at [93, 136] on input "SĐT Người Nhận *" at bounding box center [135, 135] width 131 height 12
type input "0332600327"
click at [96, 150] on div "0332600327 - NHI" at bounding box center [136, 150] width 122 height 8
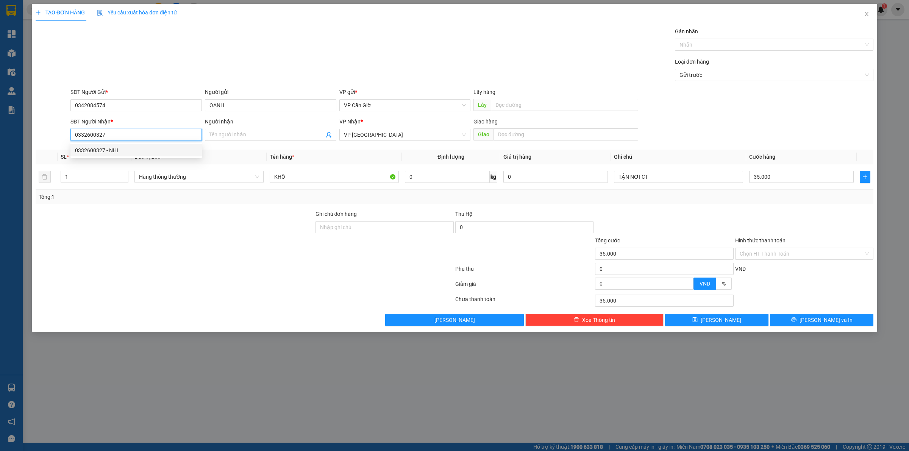
type input "NHI"
type input "94 [PERSON_NAME], ĐAKAO, Q1"
type input "45.000"
type input "0332600327"
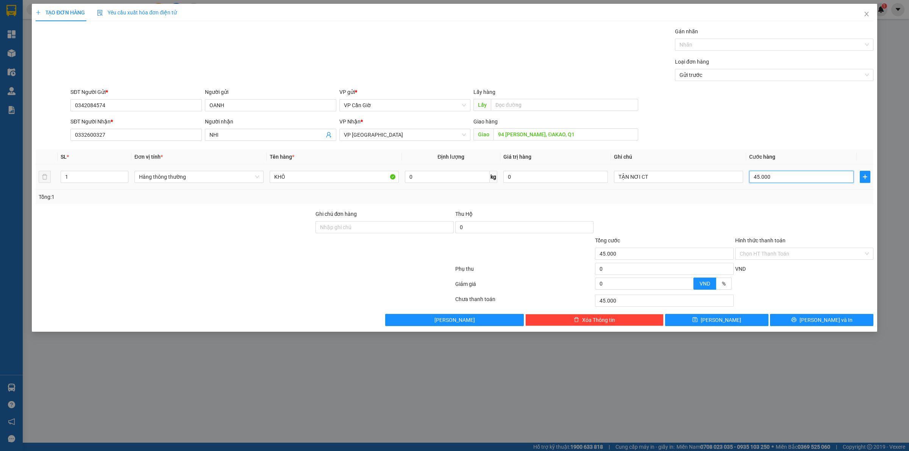
click at [778, 181] on input "45.000" at bounding box center [801, 177] width 105 height 12
type input "7"
type input "75"
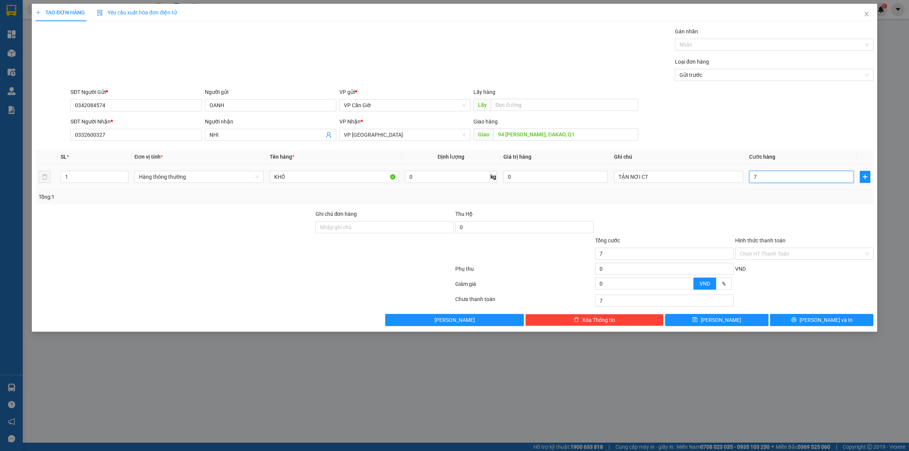
type input "75"
type input "75.000"
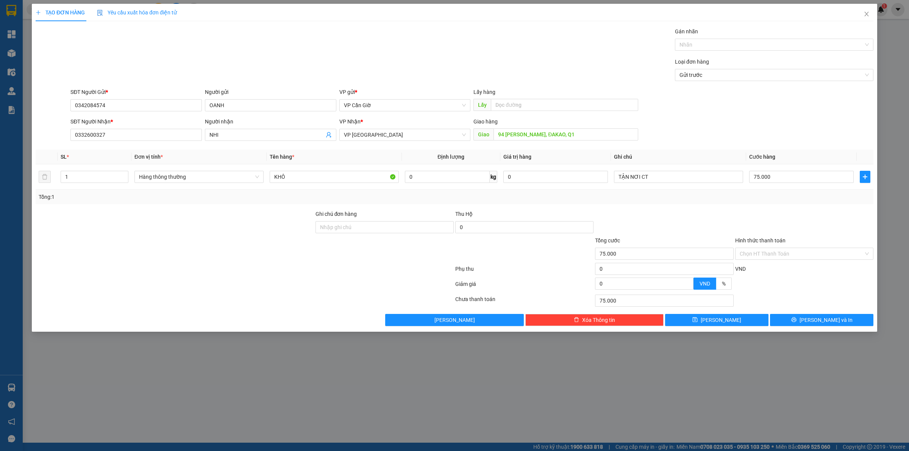
click at [717, 202] on div "Tổng: 1" at bounding box center [455, 197] width 838 height 14
click at [788, 258] on input "Hình thức thanh toán" at bounding box center [802, 253] width 124 height 11
drag, startPoint x: 775, startPoint y: 270, endPoint x: 777, endPoint y: 277, distance: 7.0
click at [775, 271] on div "Tại văn phòng" at bounding box center [804, 270] width 129 height 8
type input "0"
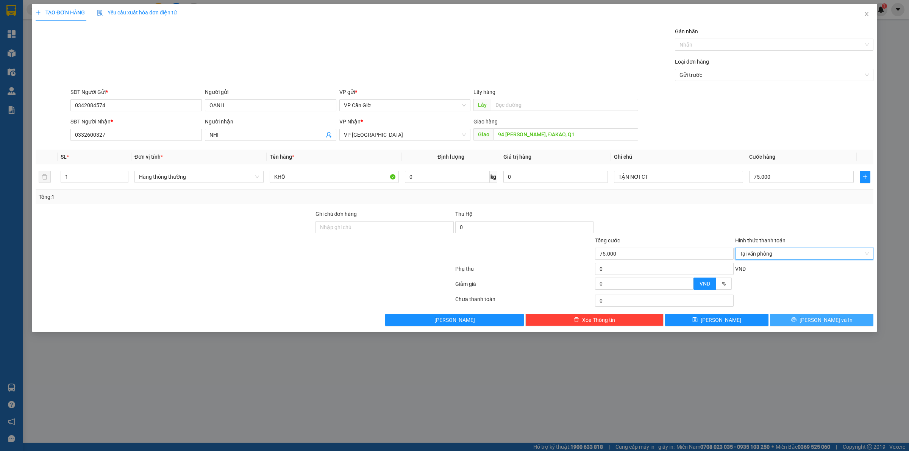
click at [804, 322] on button "[PERSON_NAME] và In" at bounding box center [821, 320] width 103 height 12
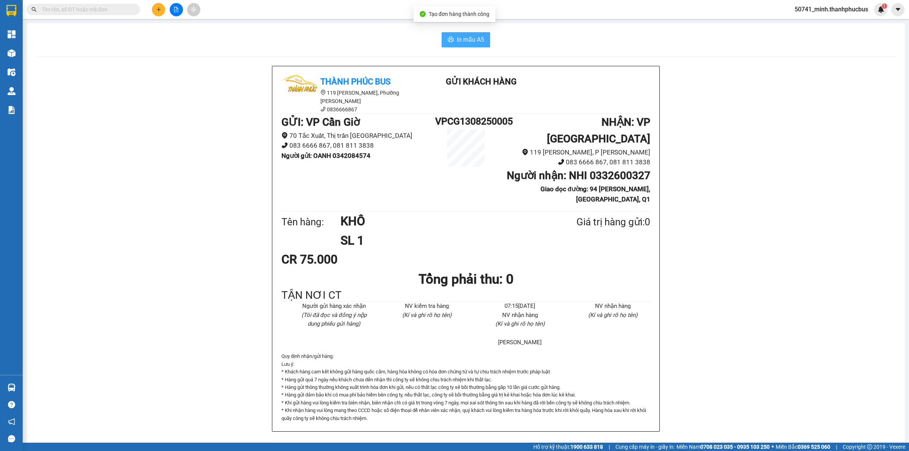
click at [466, 44] on span "In mẫu A5" at bounding box center [470, 39] width 27 height 9
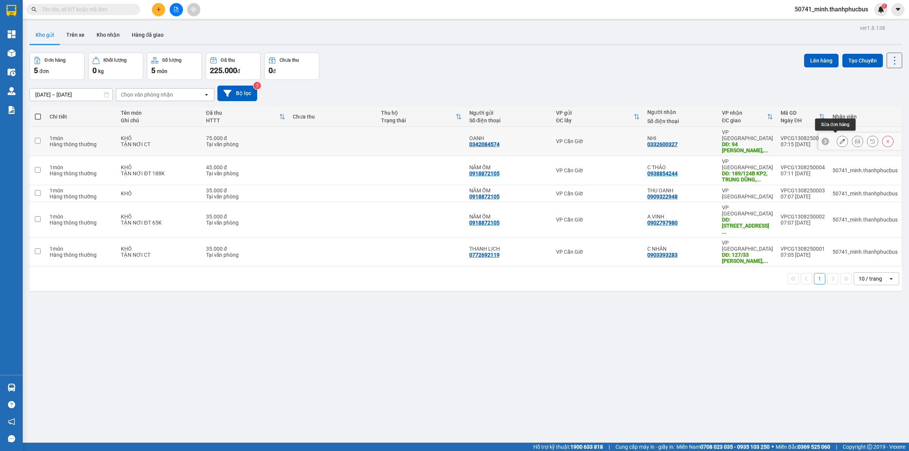
click at [840, 139] on icon at bounding box center [842, 141] width 5 height 5
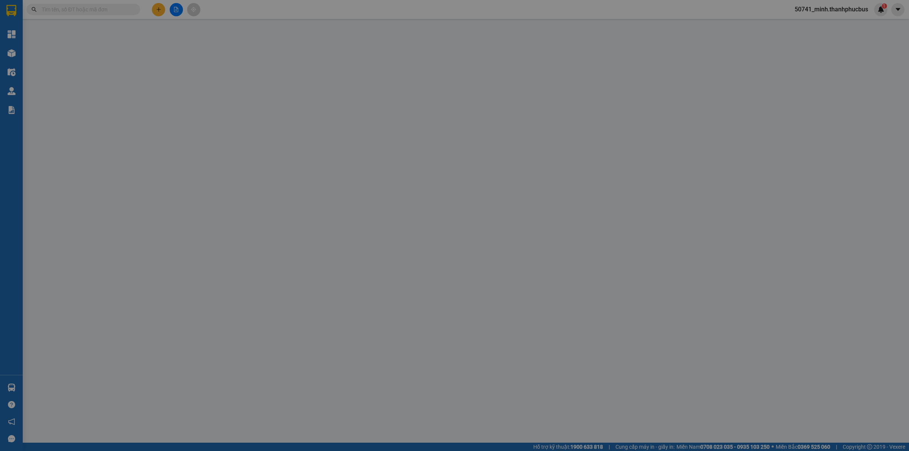
type input "0342084574"
type input "OANH"
type input "0332600327"
type input "NHI"
type input "94 [PERSON_NAME], ĐAKAO, Q1"
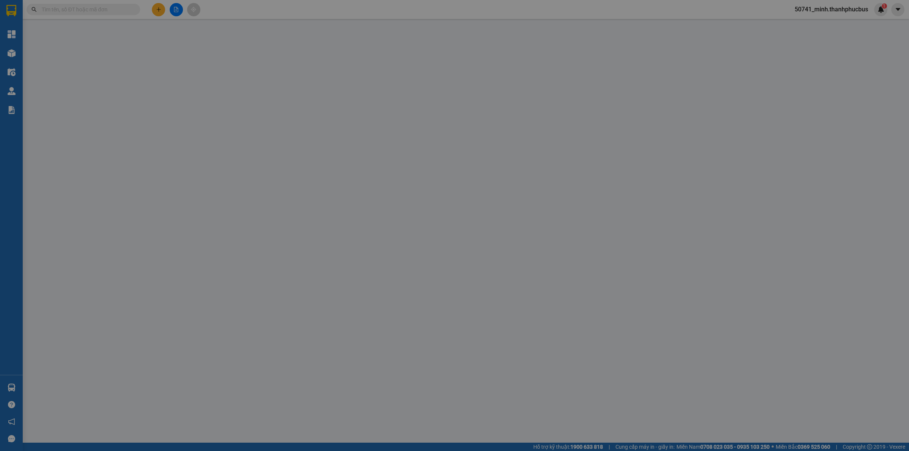
type input "75.000"
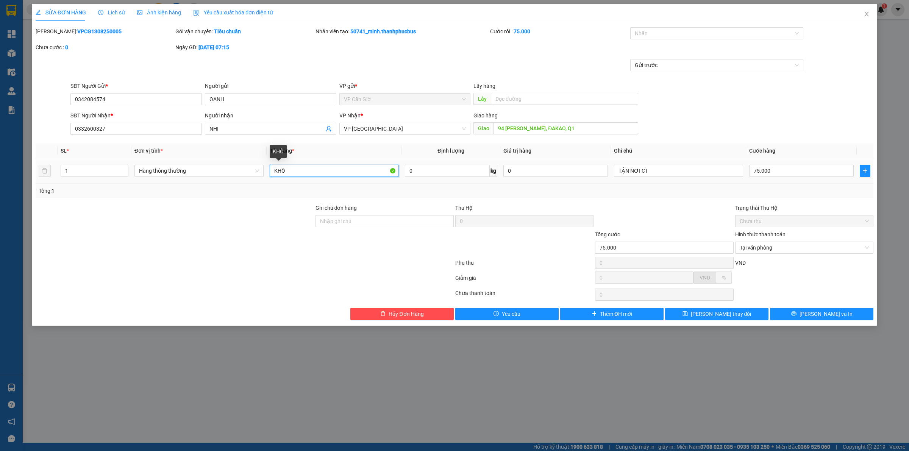
click at [313, 169] on input "KHÔ" at bounding box center [334, 171] width 129 height 12
type input "KHÔ ( KC )"
click at [818, 313] on span "[PERSON_NAME] và In" at bounding box center [826, 314] width 53 height 8
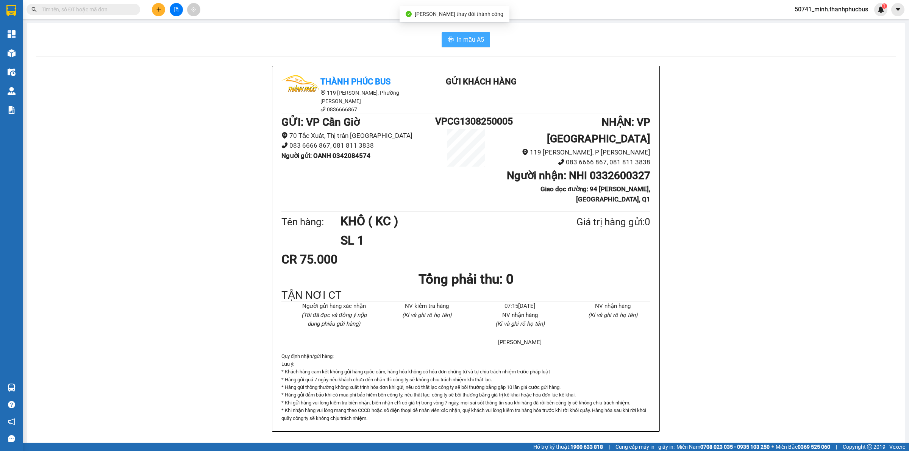
click at [463, 40] on span "In mẫu A5" at bounding box center [470, 39] width 27 height 9
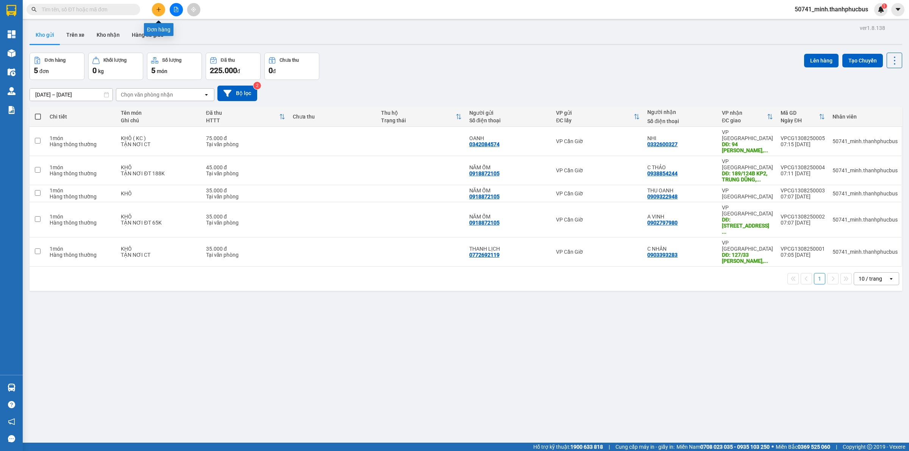
click at [160, 8] on icon "plus" at bounding box center [158, 9] width 5 height 5
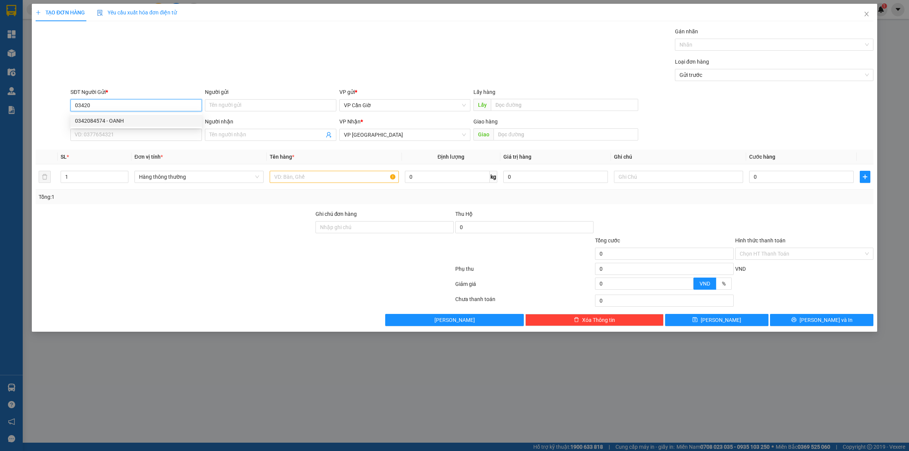
click at [97, 122] on div "0342084574 - OANH" at bounding box center [136, 121] width 122 height 8
type input "0342084574"
type input "OANH"
type input "75.000"
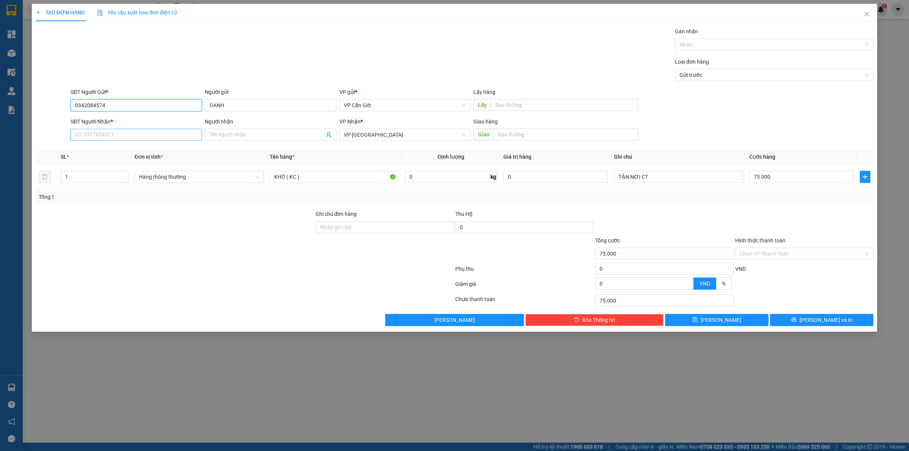
type input "0342084574"
click at [97, 131] on input "SĐT Người Nhận *" at bounding box center [135, 135] width 131 height 12
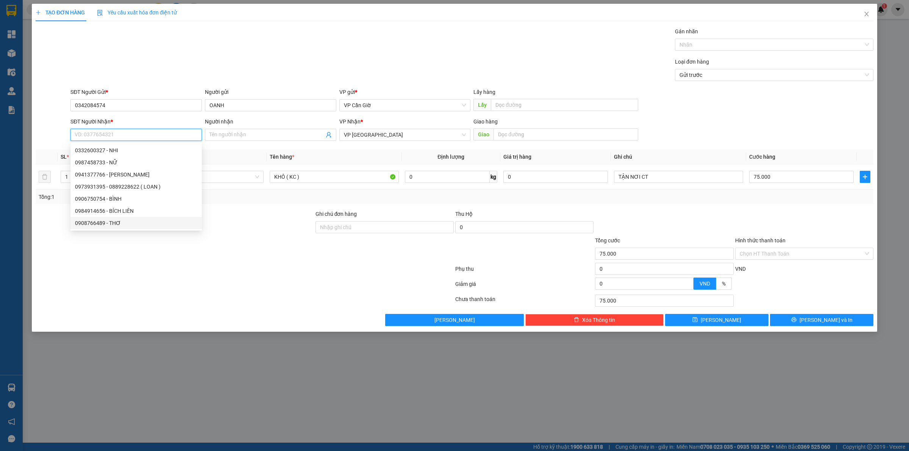
click at [99, 224] on div "0908766489 - THƠ" at bounding box center [136, 223] width 122 height 8
type input "0908766489"
type input "THƠ"
type input "108/6 CƯ XÁ, [PERSON_NAME], P7, Q10"
type input "35.000"
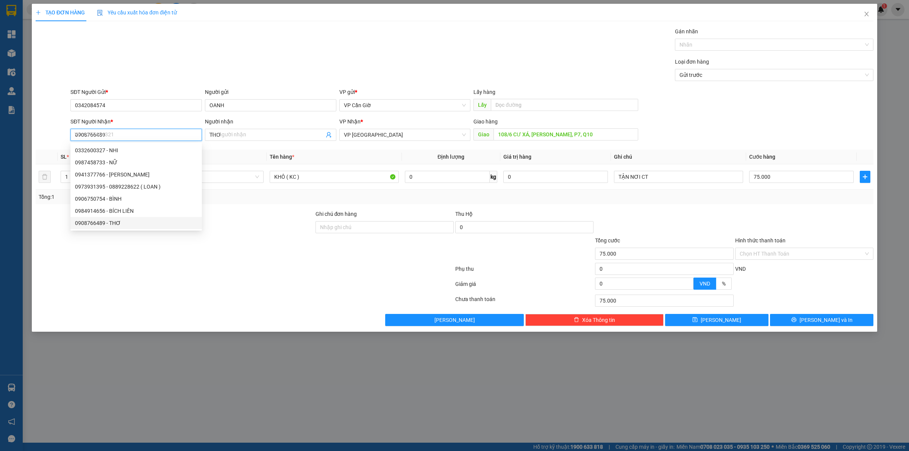
type input "35.000"
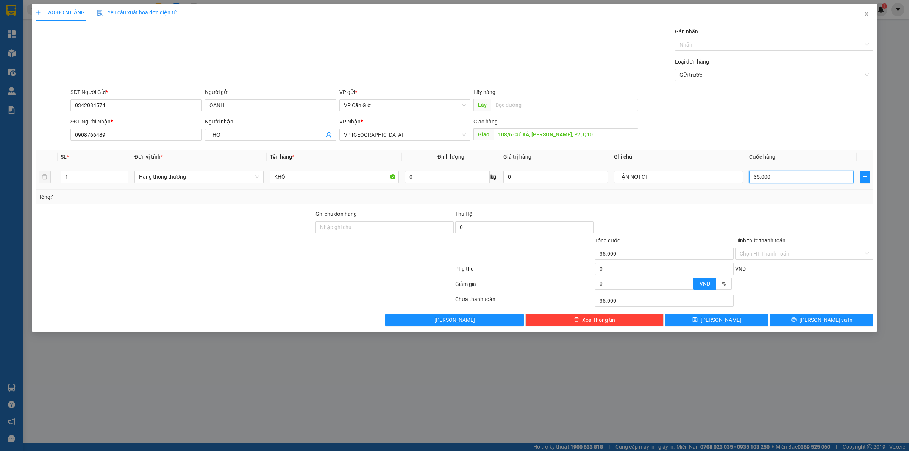
click at [770, 179] on input "35.000" at bounding box center [801, 177] width 105 height 12
click at [764, 196] on div "Tổng: 1" at bounding box center [455, 197] width 832 height 8
click at [775, 255] on input "Hình thức thanh toán" at bounding box center [802, 253] width 124 height 11
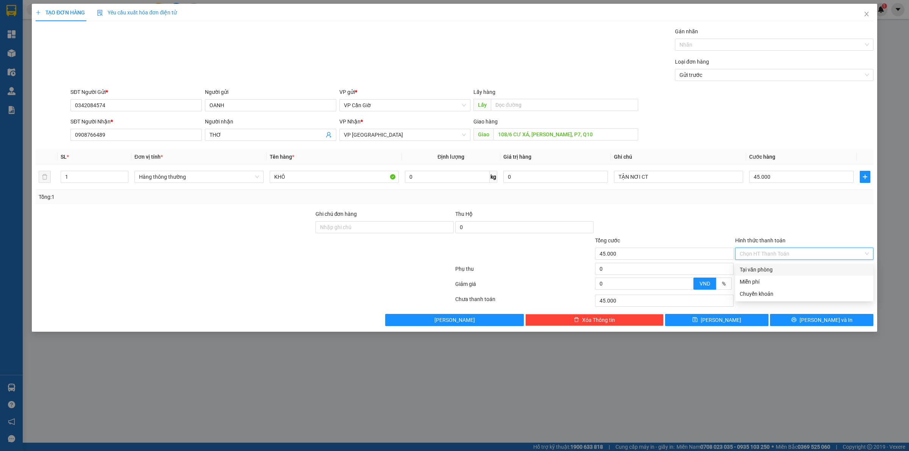
drag, startPoint x: 776, startPoint y: 273, endPoint x: 778, endPoint y: 291, distance: 17.9
click at [776, 274] on div "Tại văn phòng" at bounding box center [804, 270] width 129 height 8
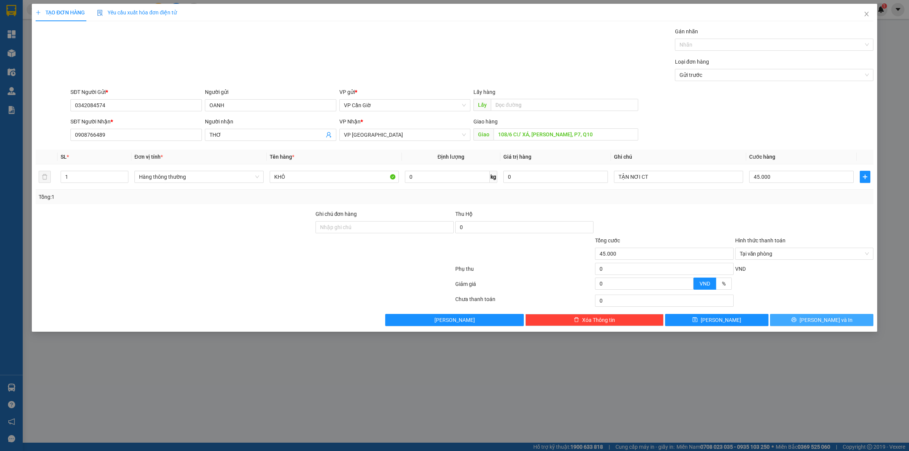
click at [797, 323] on button "[PERSON_NAME] và In" at bounding box center [821, 320] width 103 height 12
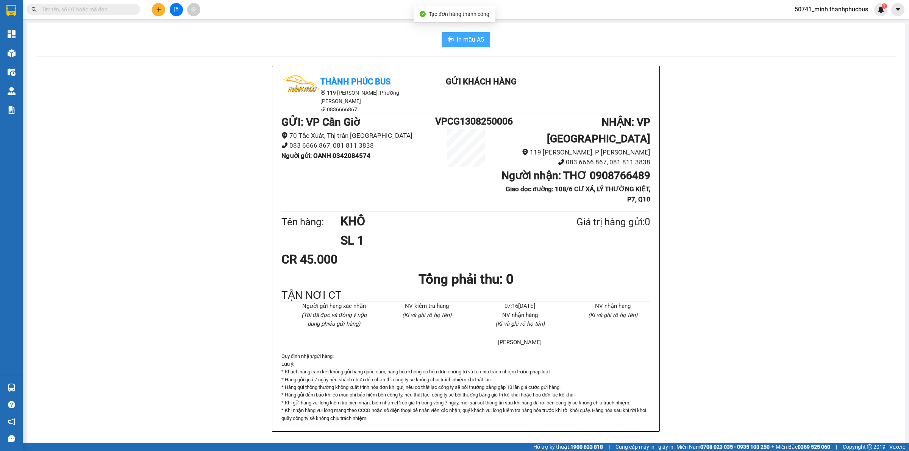
click at [461, 40] on span "In mẫu A5" at bounding box center [470, 39] width 27 height 9
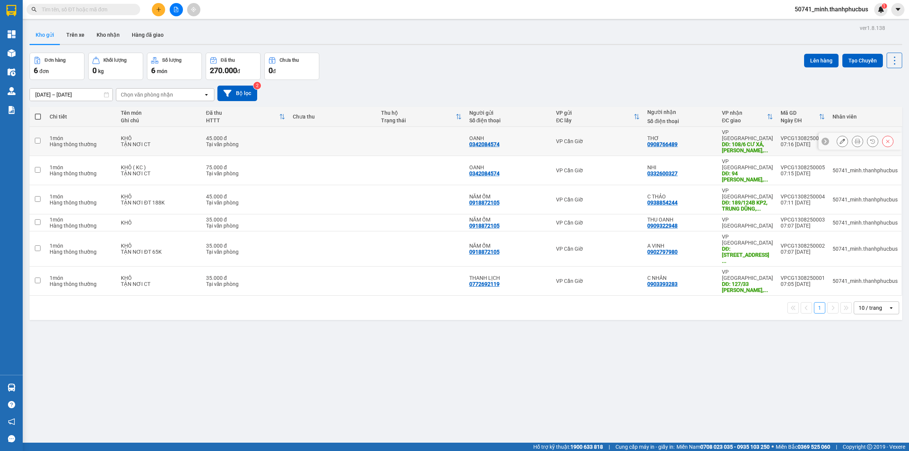
drag, startPoint x: 470, startPoint y: 290, endPoint x: 355, endPoint y: 137, distance: 191.1
click at [355, 137] on tbody "1 món Hàng thông thường KHÔ TẬN NƠI CT 45.000 đ Tại văn phòng OANH 0342084574 V…" at bounding box center [466, 211] width 873 height 169
click at [160, 10] on icon "plus" at bounding box center [158, 9] width 5 height 5
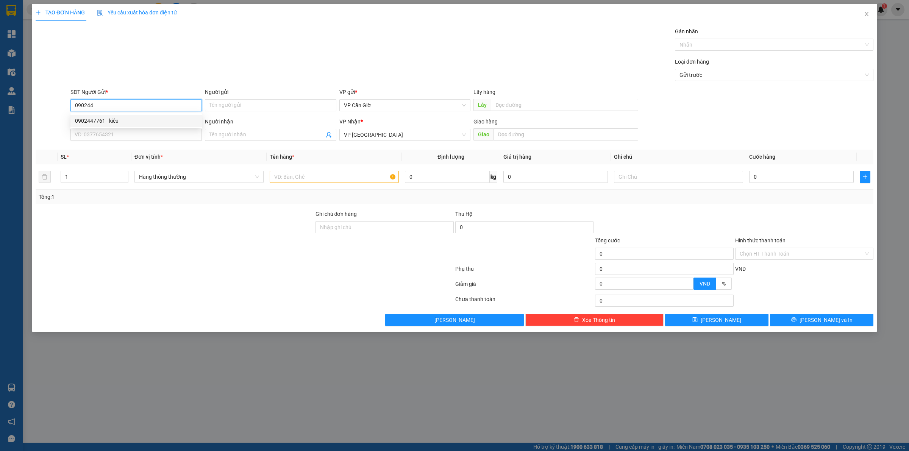
click at [150, 122] on div "0902447761 - kiều" at bounding box center [136, 121] width 122 height 8
type input "0902447761"
type input "kiều"
type input "35.000"
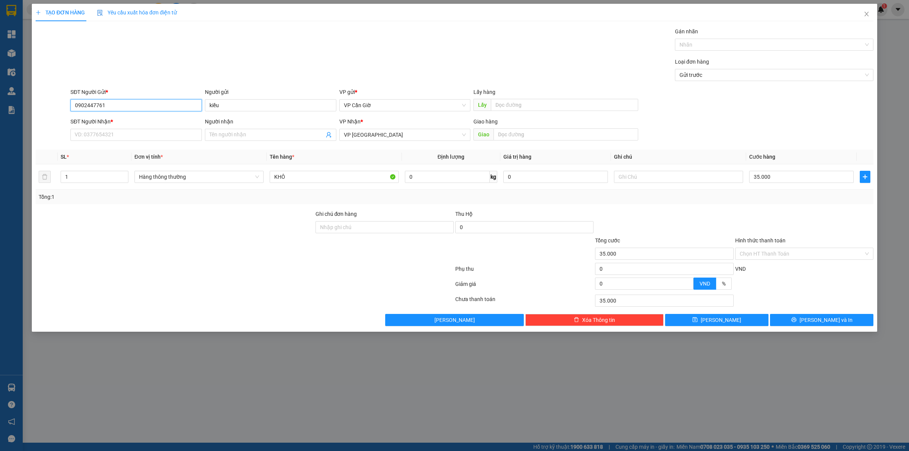
type input "0902447761"
drag, startPoint x: 146, startPoint y: 142, endPoint x: 148, endPoint y: 131, distance: 10.8
click at [147, 142] on div "SĐT Người Nhận * VD: 0377654321" at bounding box center [135, 130] width 131 height 27
click at [145, 139] on input "SĐT Người Nhận *" at bounding box center [135, 135] width 131 height 12
click at [148, 139] on input "SĐT Người Nhận *" at bounding box center [135, 135] width 131 height 12
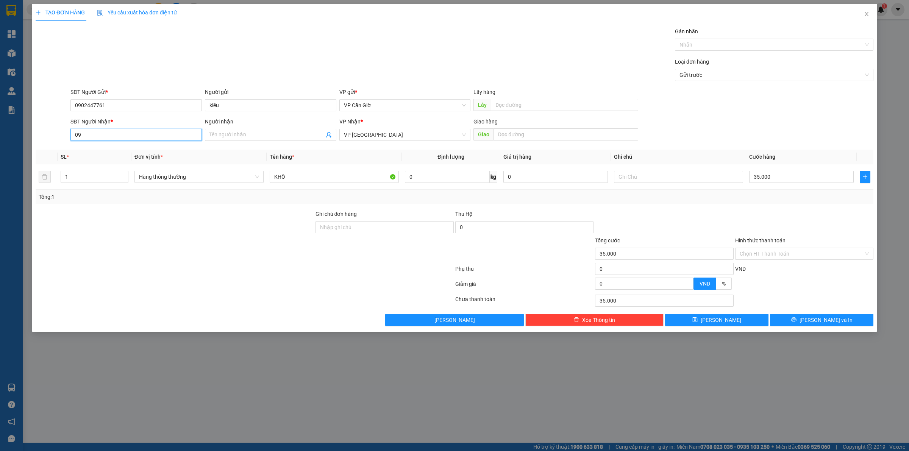
type input "0"
type input "0986320620"
click at [227, 136] on input "Người nhận" at bounding box center [266, 135] width 115 height 8
type input "T"
click at [273, 141] on span "A Thanh" at bounding box center [270, 135] width 131 height 12
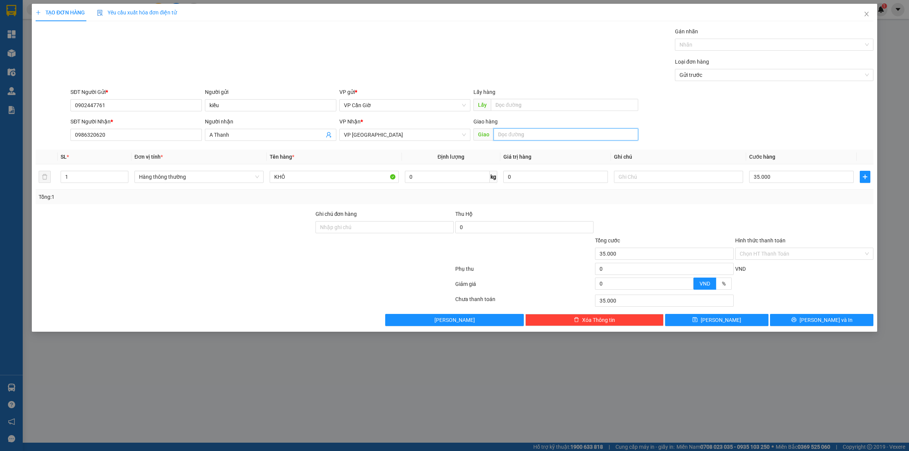
drag, startPoint x: 467, startPoint y: 202, endPoint x: 526, endPoint y: 133, distance: 90.5
click at [526, 133] on input "text" at bounding box center [566, 134] width 145 height 12
click at [299, 129] on span "A Thanh" at bounding box center [270, 135] width 131 height 12
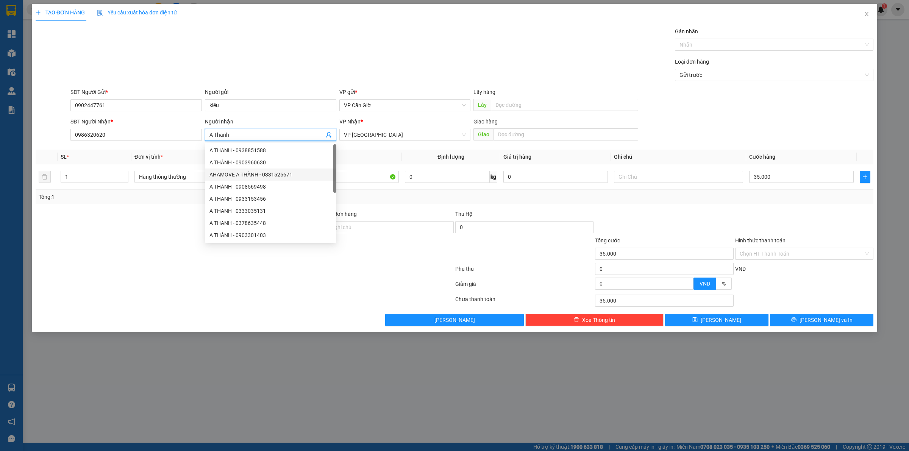
click at [299, 129] on span "A Thanh" at bounding box center [270, 135] width 131 height 12
click at [285, 136] on input "A Thanh" at bounding box center [266, 135] width 115 height 8
type input "Thành"
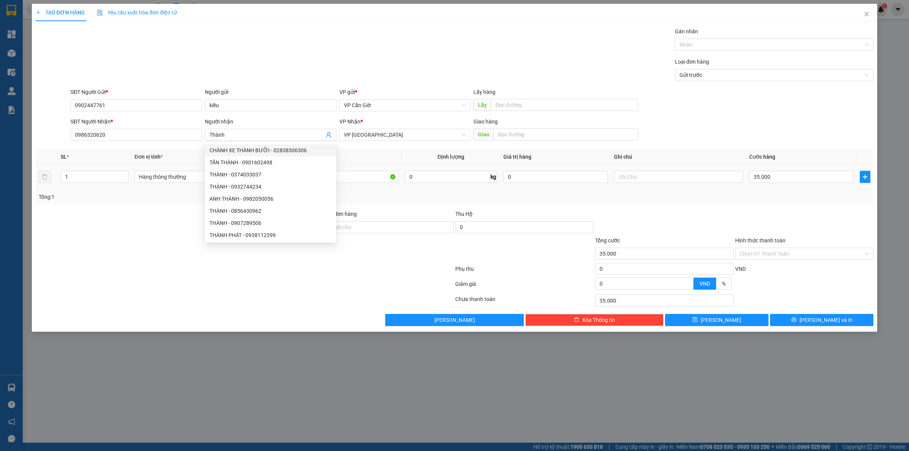
click at [435, 184] on div "0 kg" at bounding box center [451, 176] width 92 height 15
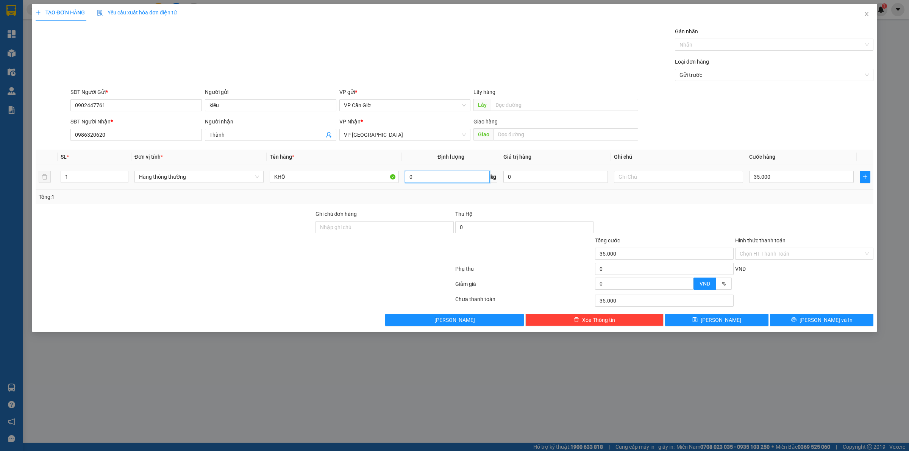
click at [437, 176] on input "0" at bounding box center [447, 177] width 85 height 12
type input "9"
click at [475, 213] on div "Thu Hộ" at bounding box center [524, 214] width 138 height 8
click at [544, 200] on div "Tổng: 1" at bounding box center [455, 197] width 832 height 8
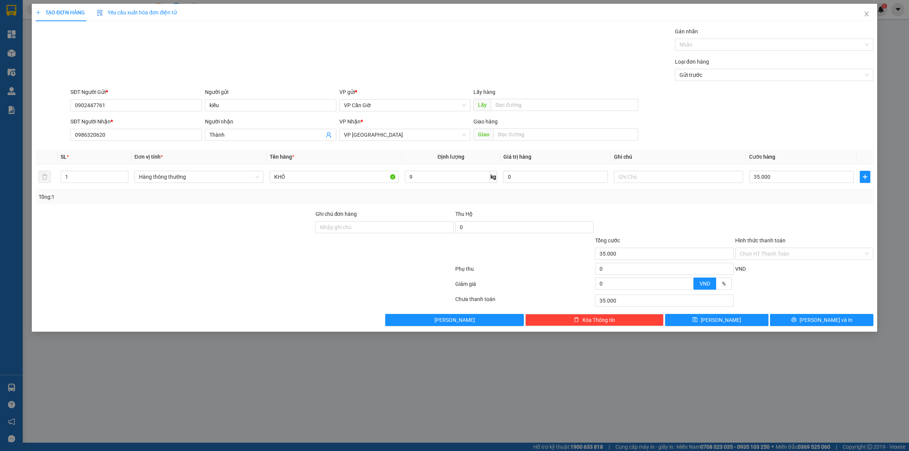
click at [545, 201] on div "Tổng: 1" at bounding box center [455, 197] width 832 height 8
click at [762, 179] on input "35.000" at bounding box center [801, 177] width 105 height 12
type input "5"
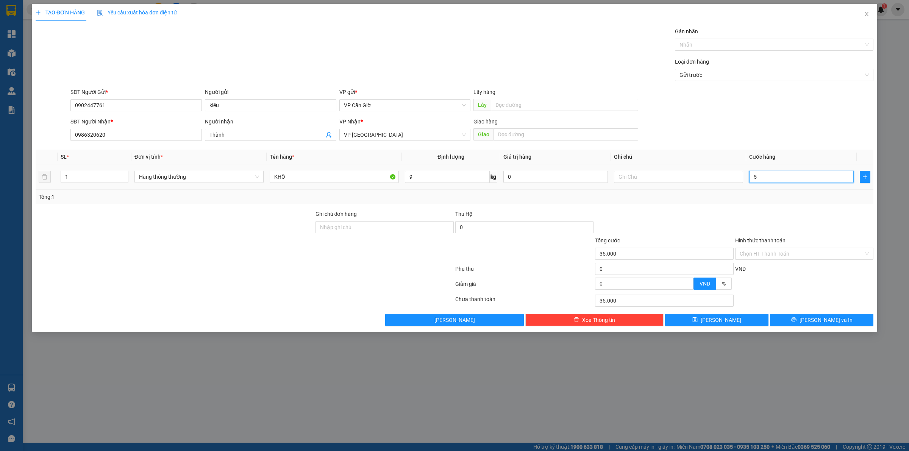
type input "5"
type input "55"
type input "55.000"
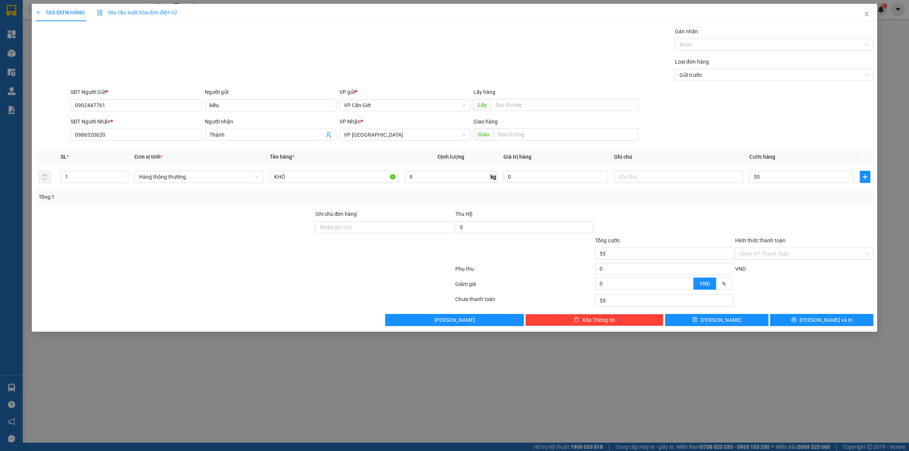
type input "55.000"
click at [753, 197] on div "Tổng: 1" at bounding box center [455, 197] width 832 height 8
click at [319, 173] on input "KHÔ" at bounding box center [334, 177] width 129 height 12
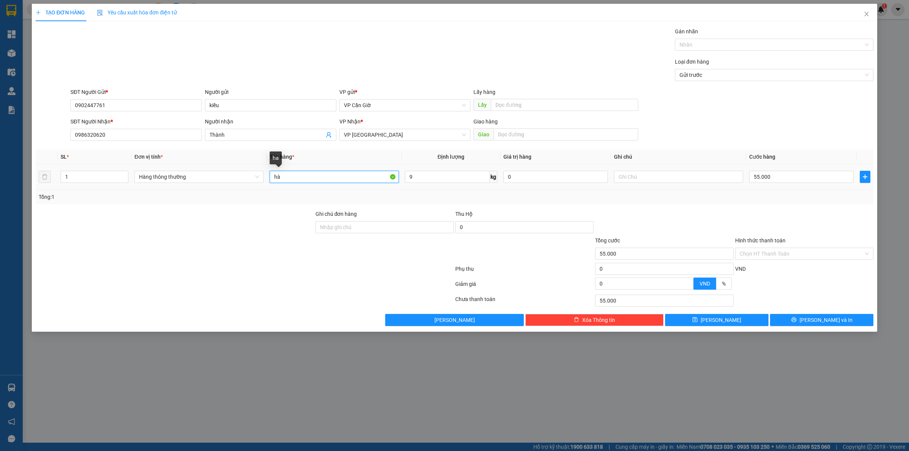
type input "hàn"
click at [823, 321] on span "[PERSON_NAME] và In" at bounding box center [826, 320] width 53 height 8
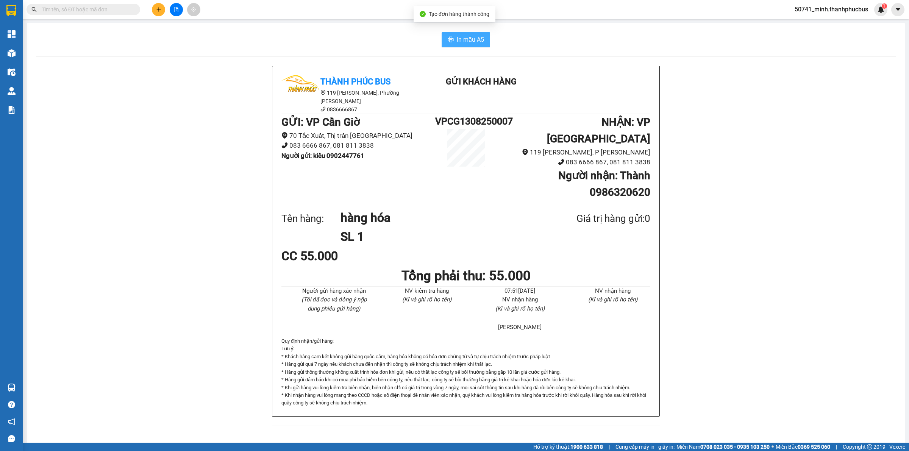
click at [460, 39] on span "In mẫu A5" at bounding box center [470, 39] width 27 height 9
